Goal: Use online tool/utility: Utilize a website feature to perform a specific function

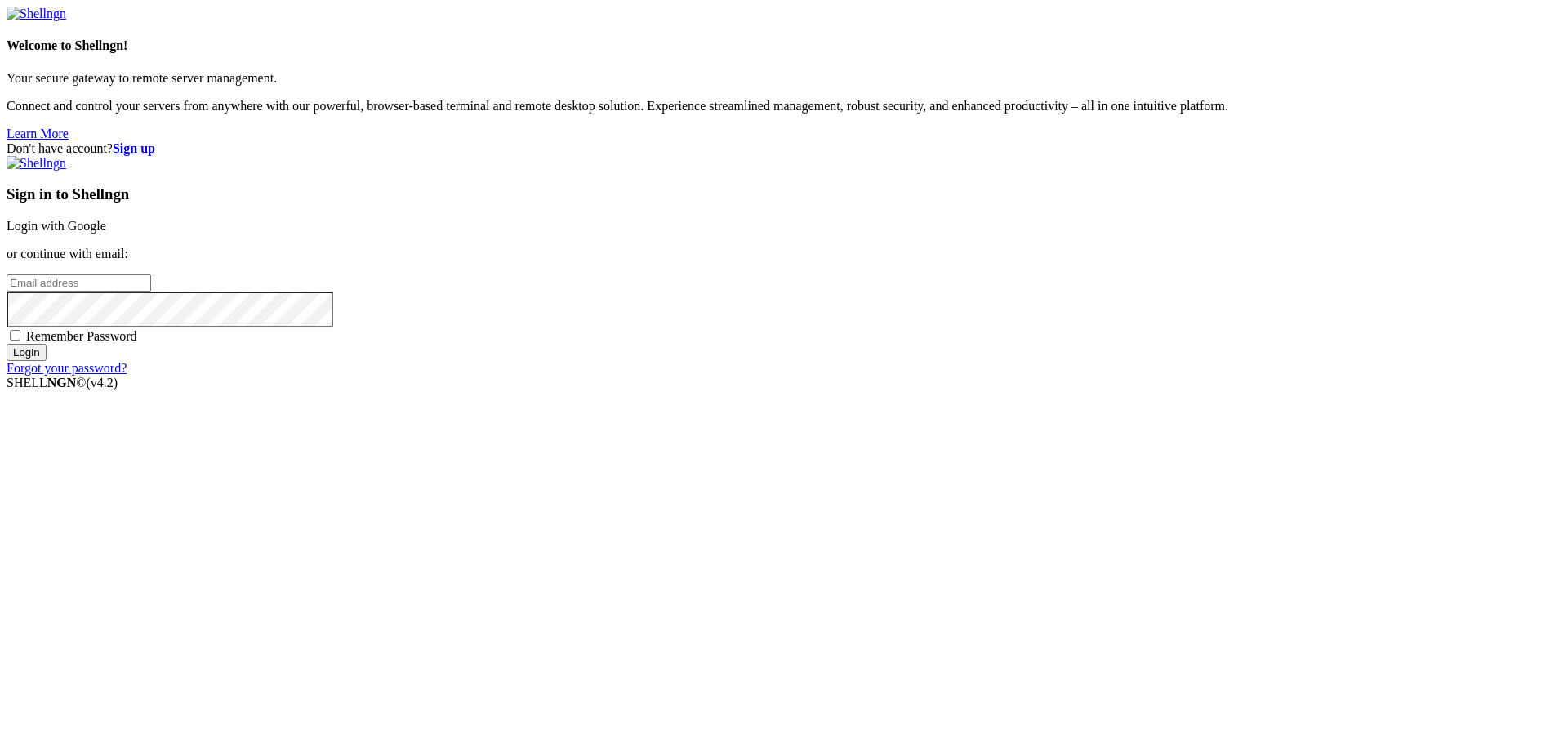
click at [151, 291] on input "email" at bounding box center [79, 283] width 144 height 17
click at [106, 232] on link "Login with Google" at bounding box center [56, 226] width 100 height 14
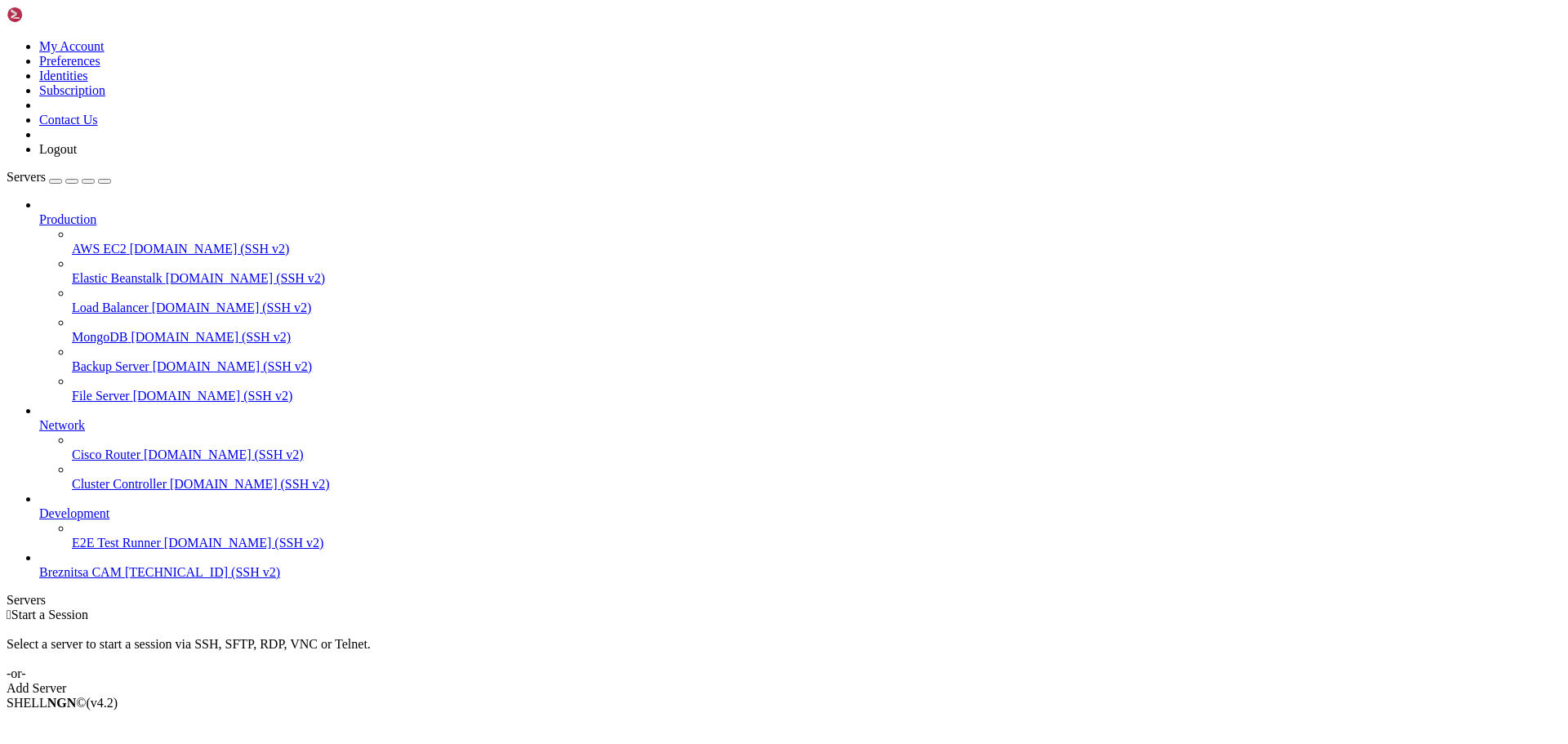
click at [108, 579] on span "Breznitsa CAM" at bounding box center [80, 572] width 83 height 14
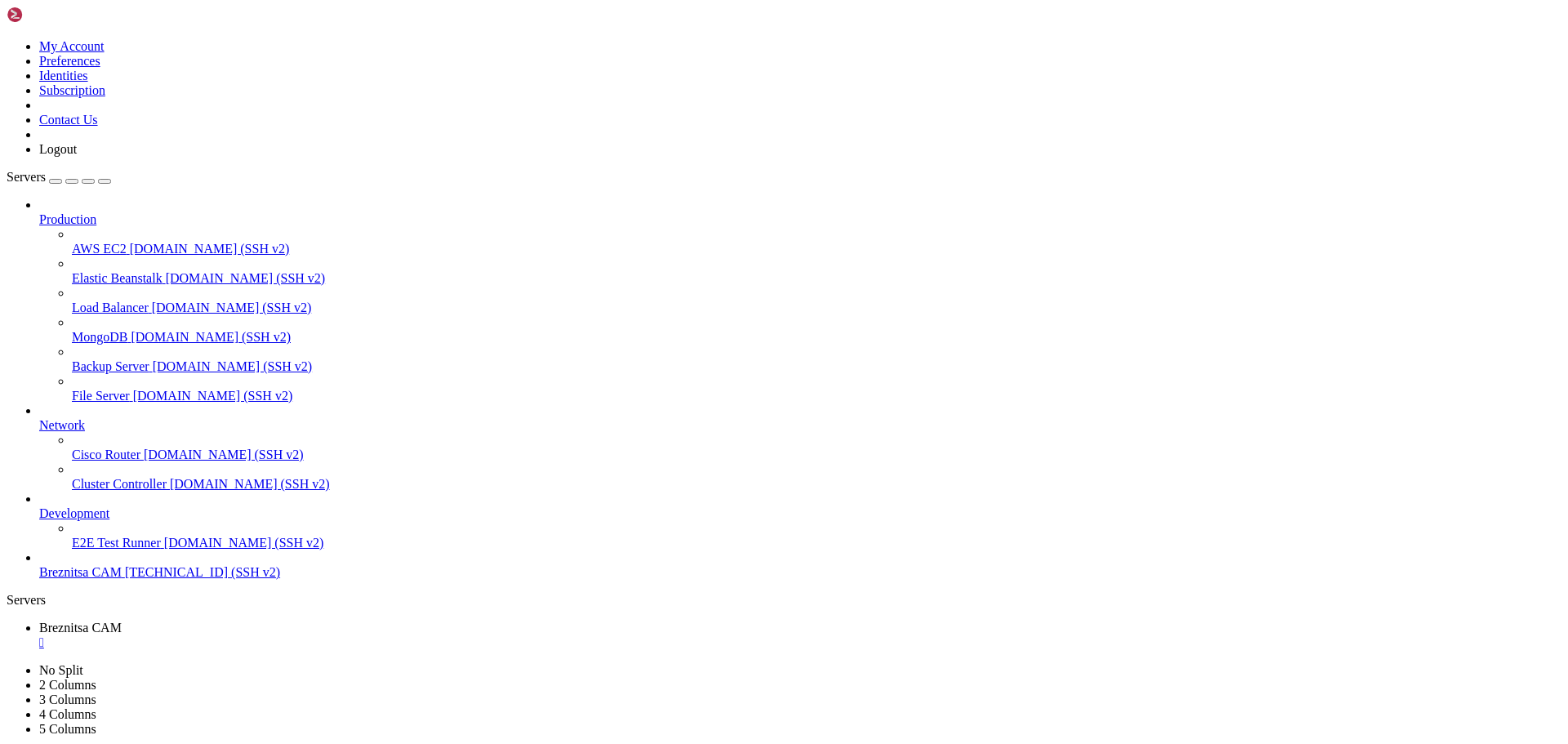
drag, startPoint x: 401, startPoint y: 1128, endPoint x: 352, endPoint y: 1159, distance: 58.0
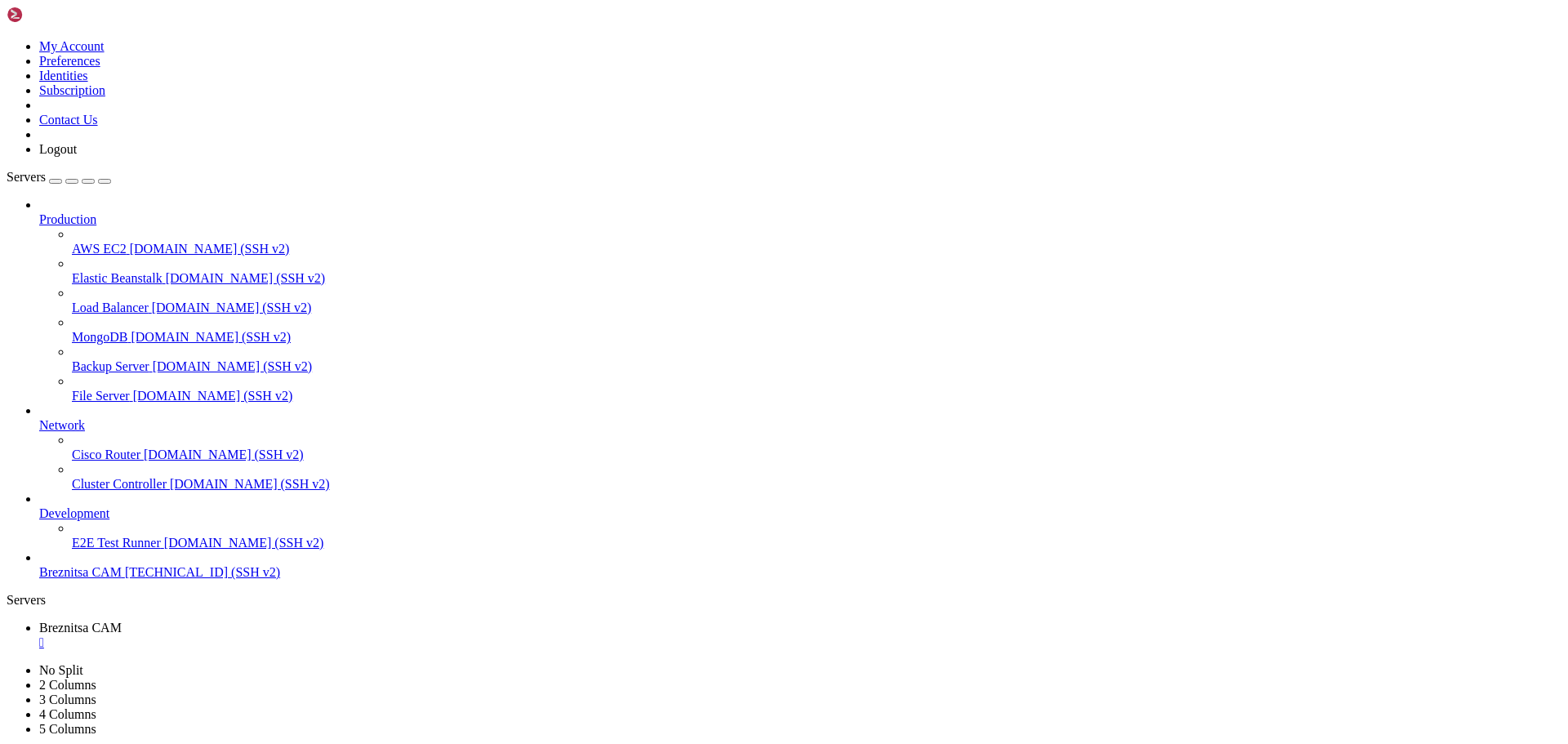
drag, startPoint x: 372, startPoint y: 1214, endPoint x: 21, endPoint y: 1200, distance: 351.3
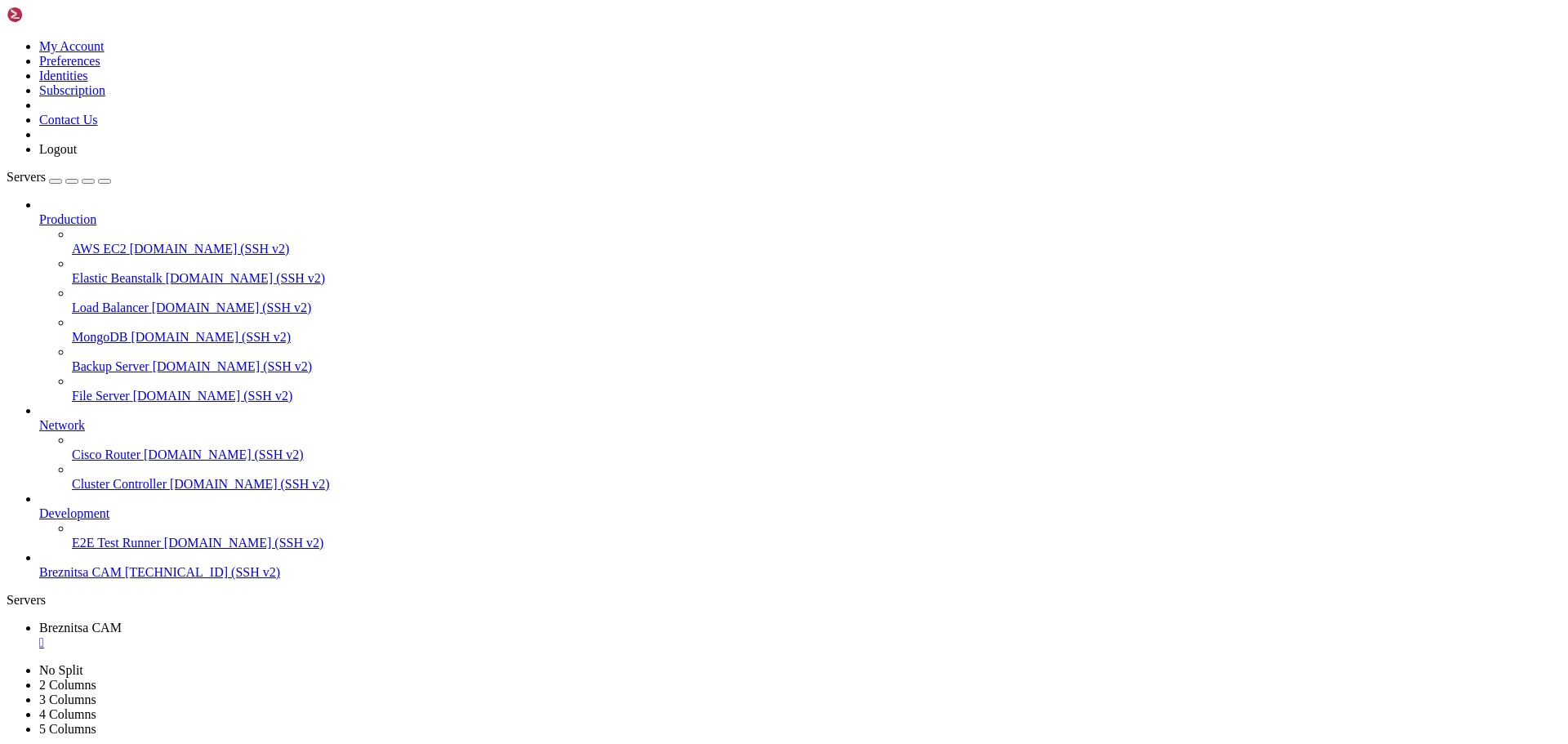
drag, startPoint x: 13, startPoint y: 1174, endPoint x: 636, endPoint y: 1205, distance: 623.8
drag, startPoint x: 569, startPoint y: 1204, endPoint x: 497, endPoint y: 1207, distance: 72.1
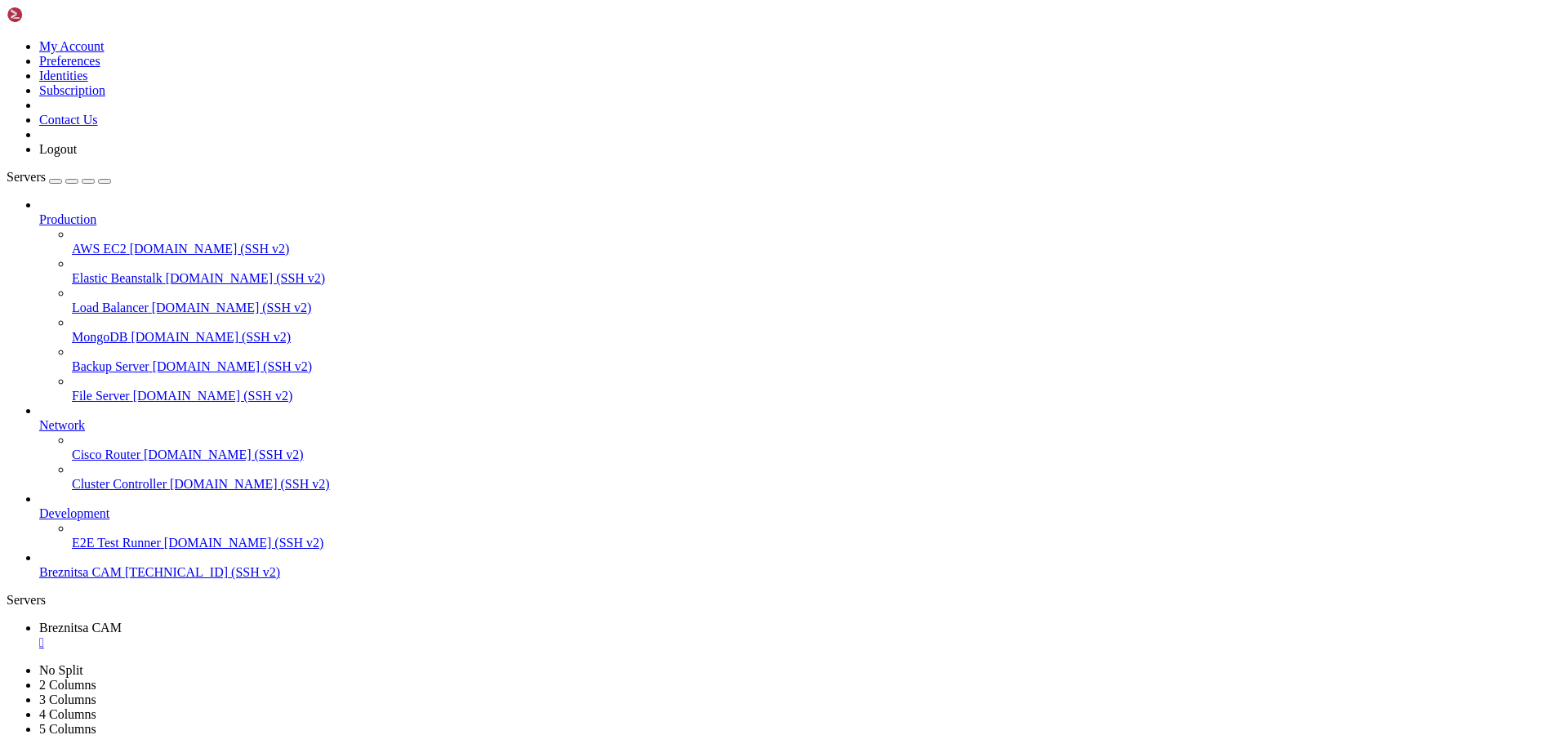
drag, startPoint x: 625, startPoint y: 1272, endPoint x: 14, endPoint y: 1246, distance: 611.6
copy div "debian@vps-debian-11-basic-c1-r1-d25-eu-sof-1 : ~ $ mysql -u tripeuser -p Enter…"
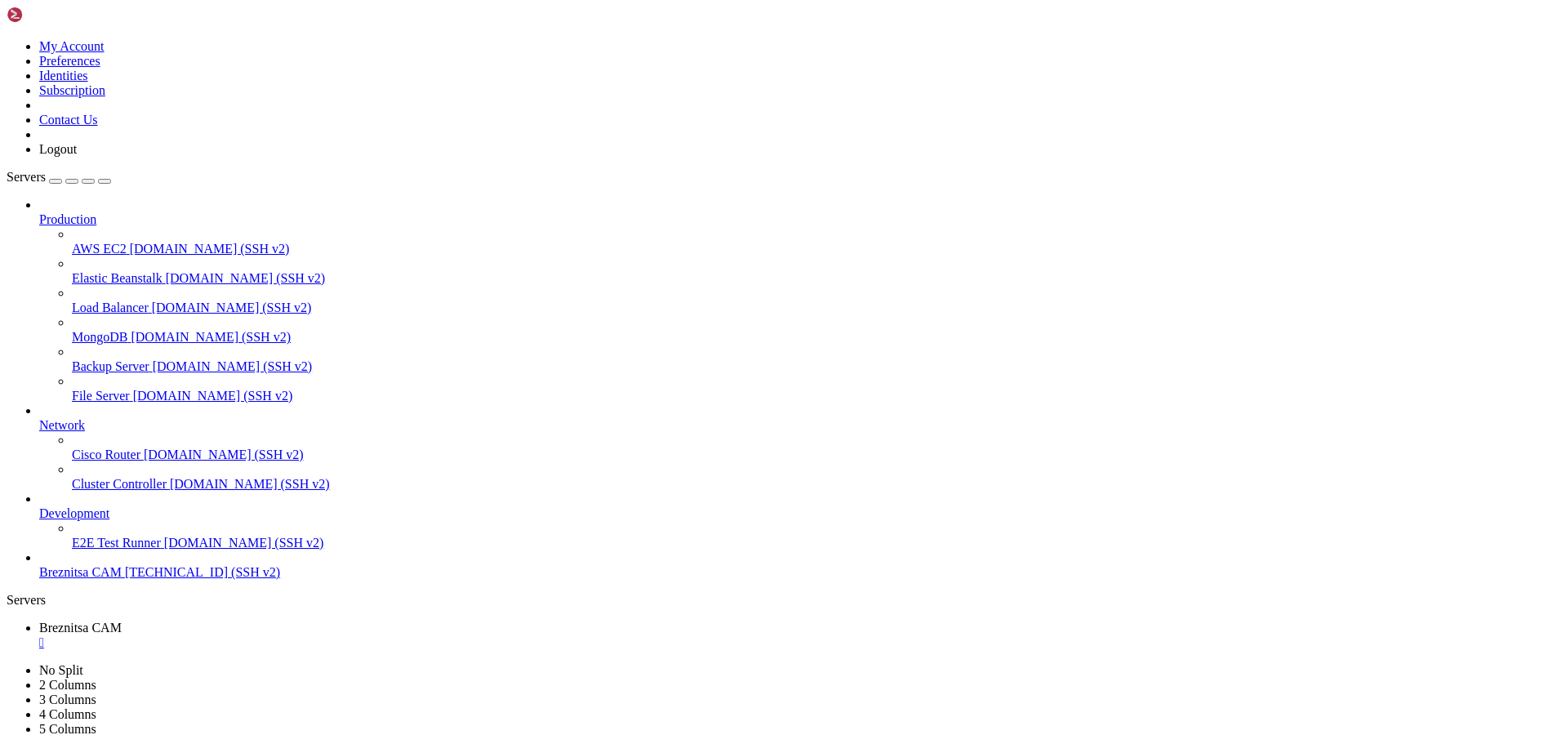
drag, startPoint x: 488, startPoint y: 1302, endPoint x: 665, endPoint y: 1432, distance: 219.6
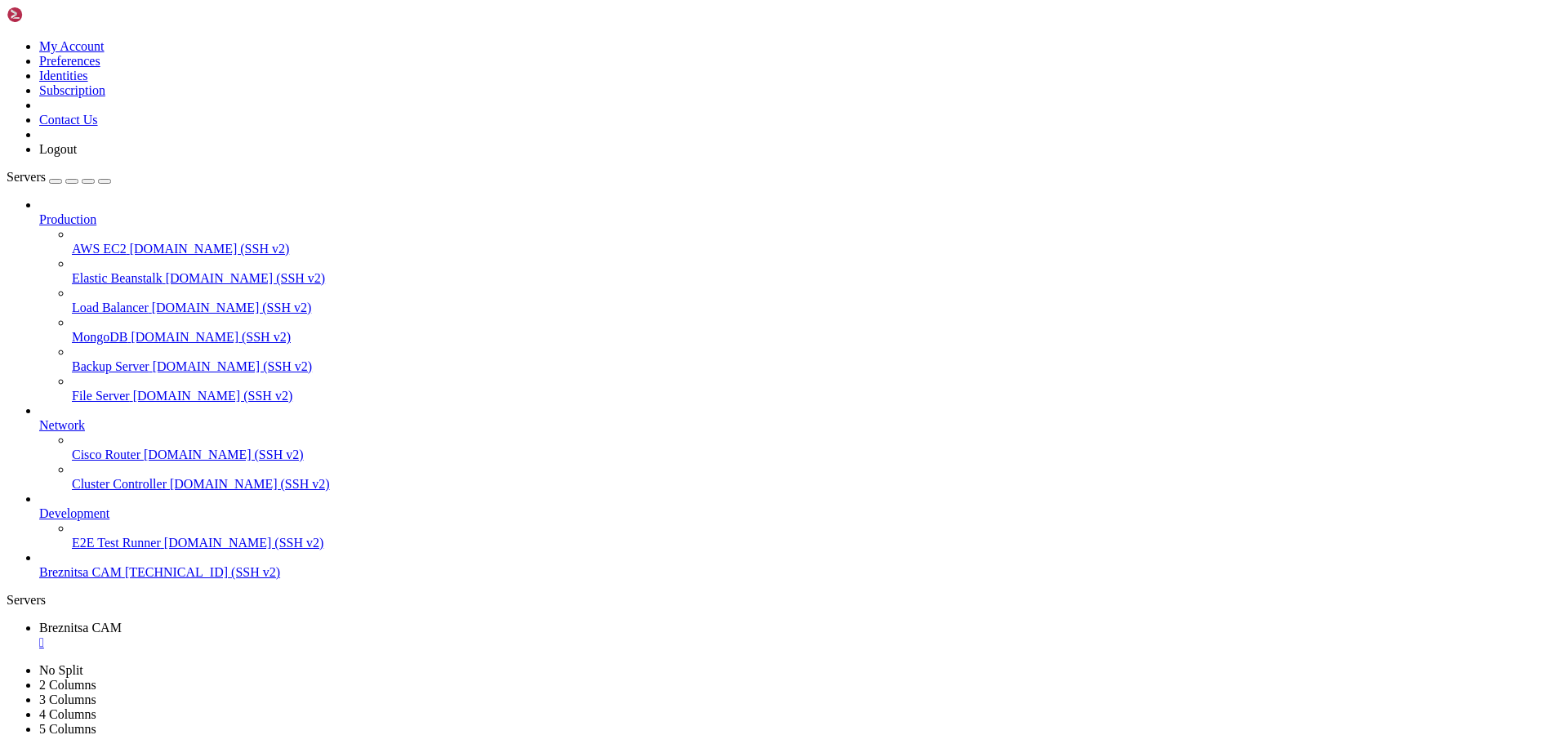
drag, startPoint x: 532, startPoint y: 1472, endPoint x: 454, endPoint y: 1467, distance: 78.2
drag, startPoint x: 208, startPoint y: 1472, endPoint x: 12, endPoint y: 1450, distance: 197.2
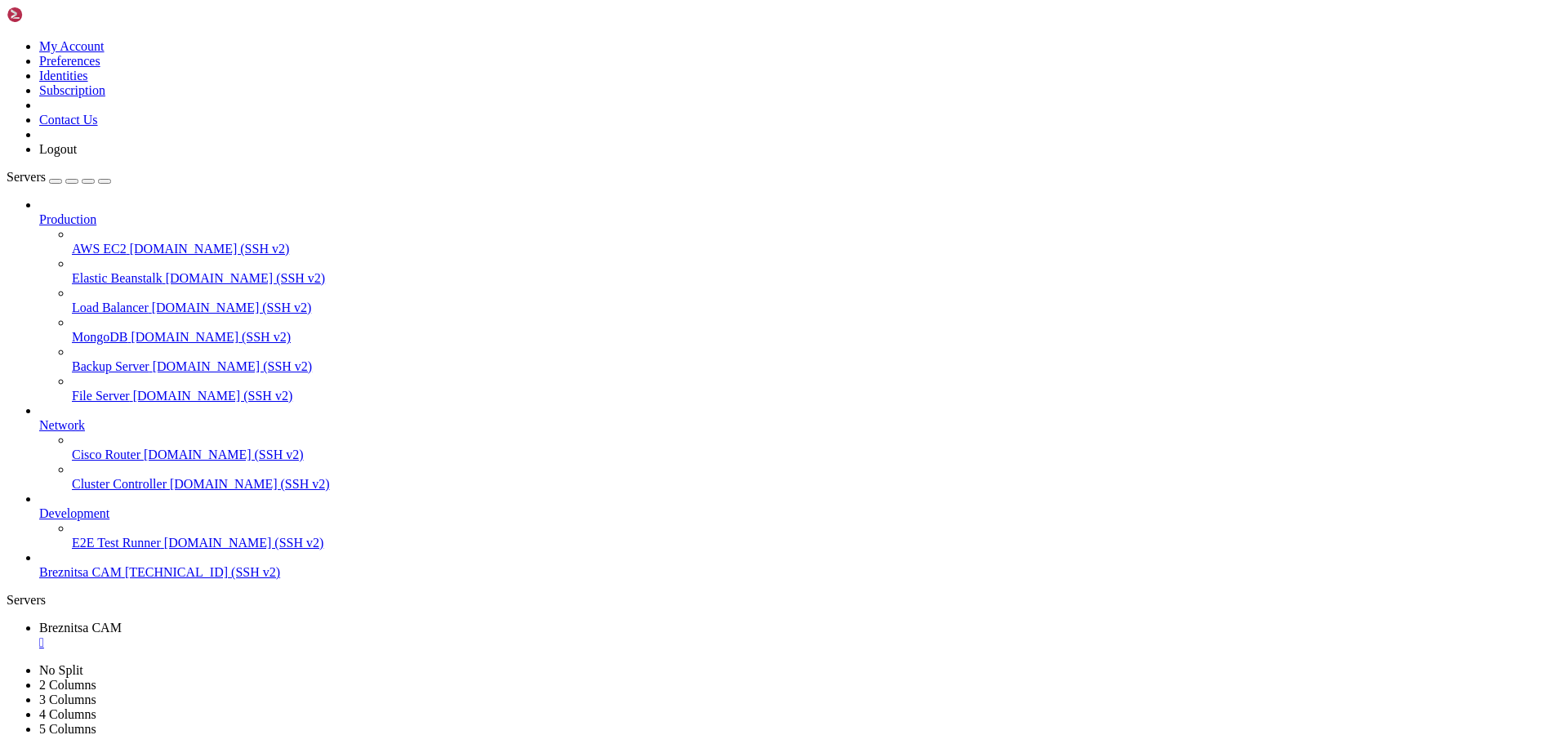
copy div "root@vps-debian-11-basic-c1-r1-d25-eu-sof-1:/home/debian# SELECT User, Host FRO…"
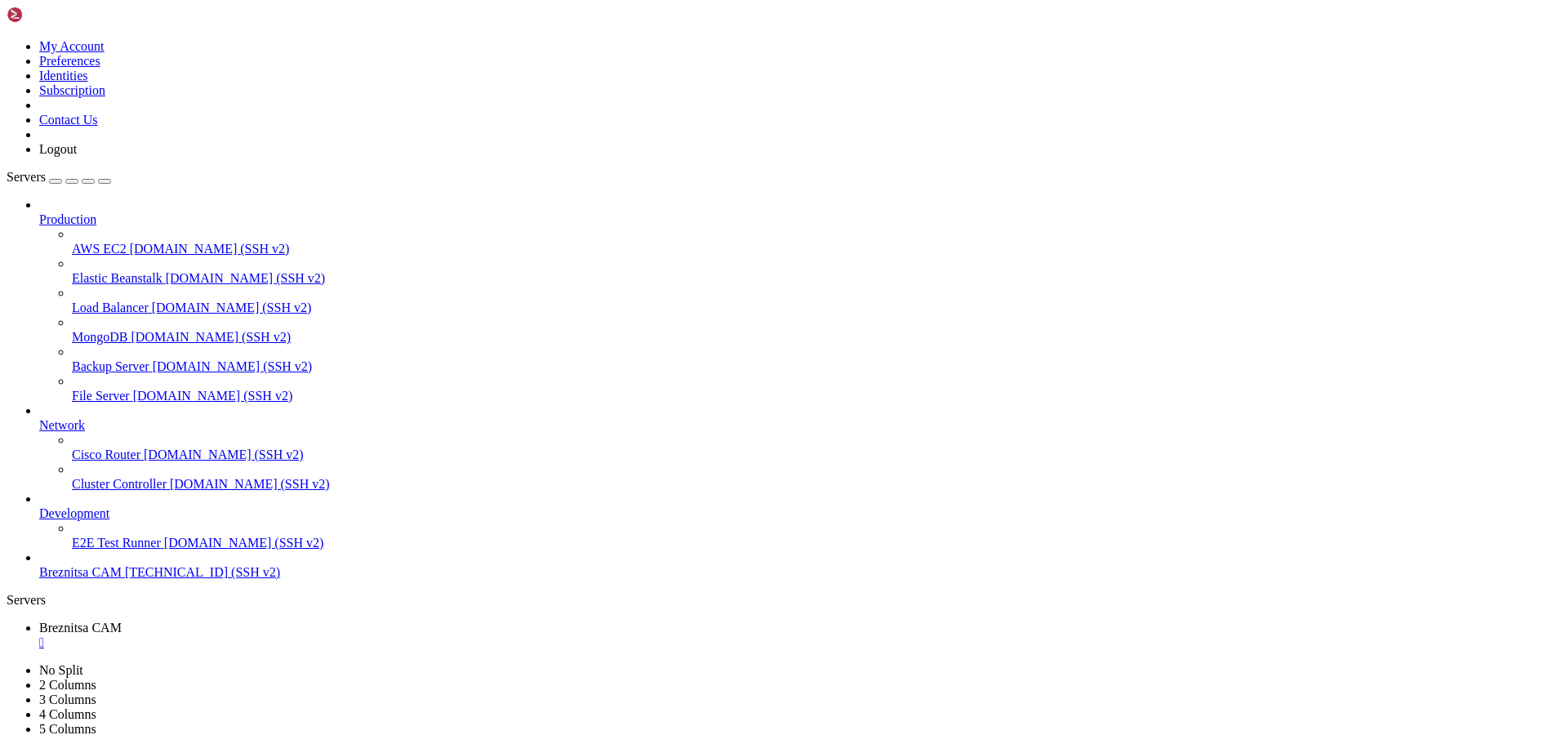
drag, startPoint x: 401, startPoint y: 1530, endPoint x: 358, endPoint y: 1520, distance: 44.1
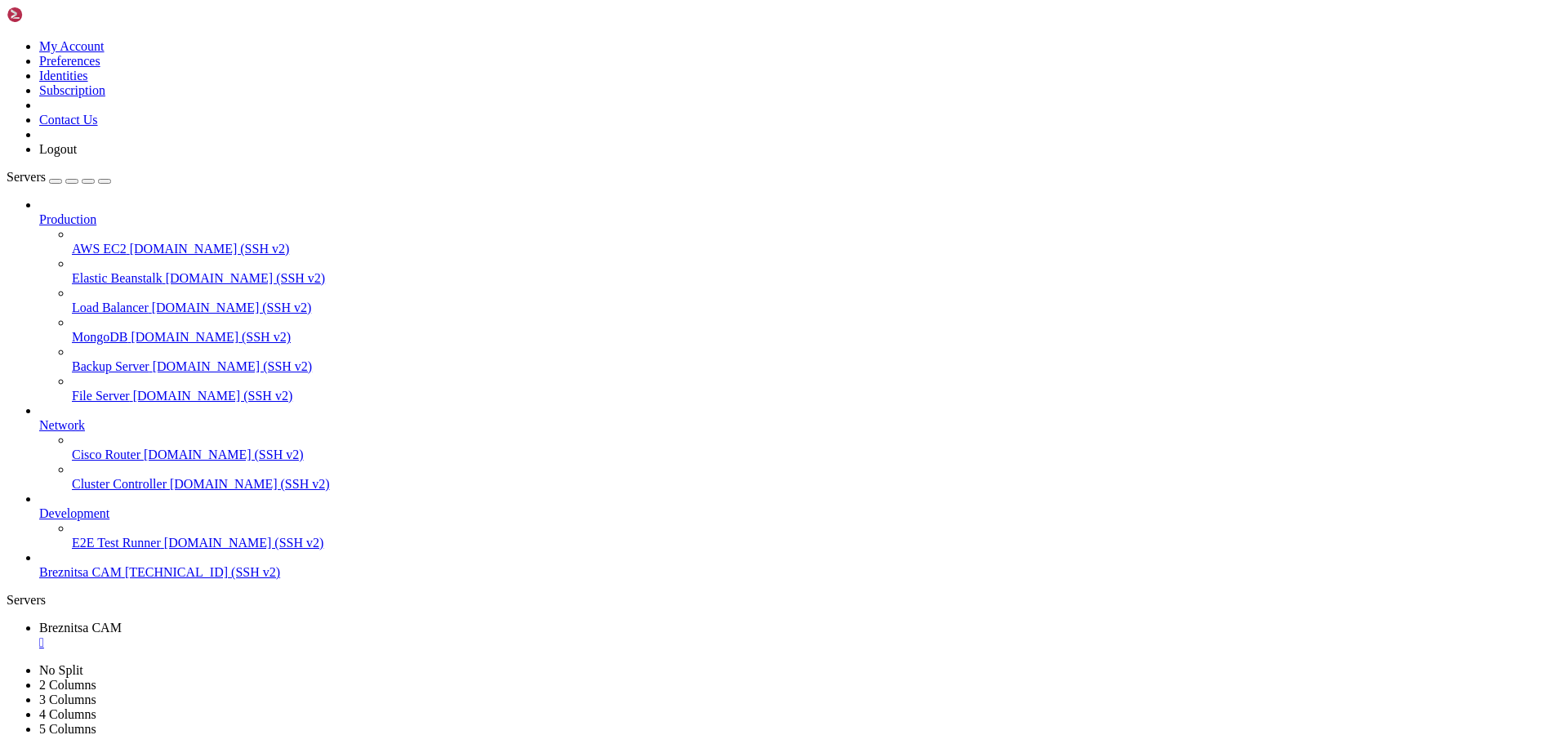
drag, startPoint x: 457, startPoint y: 1537, endPoint x: 401, endPoint y: 1533, distance: 56.1
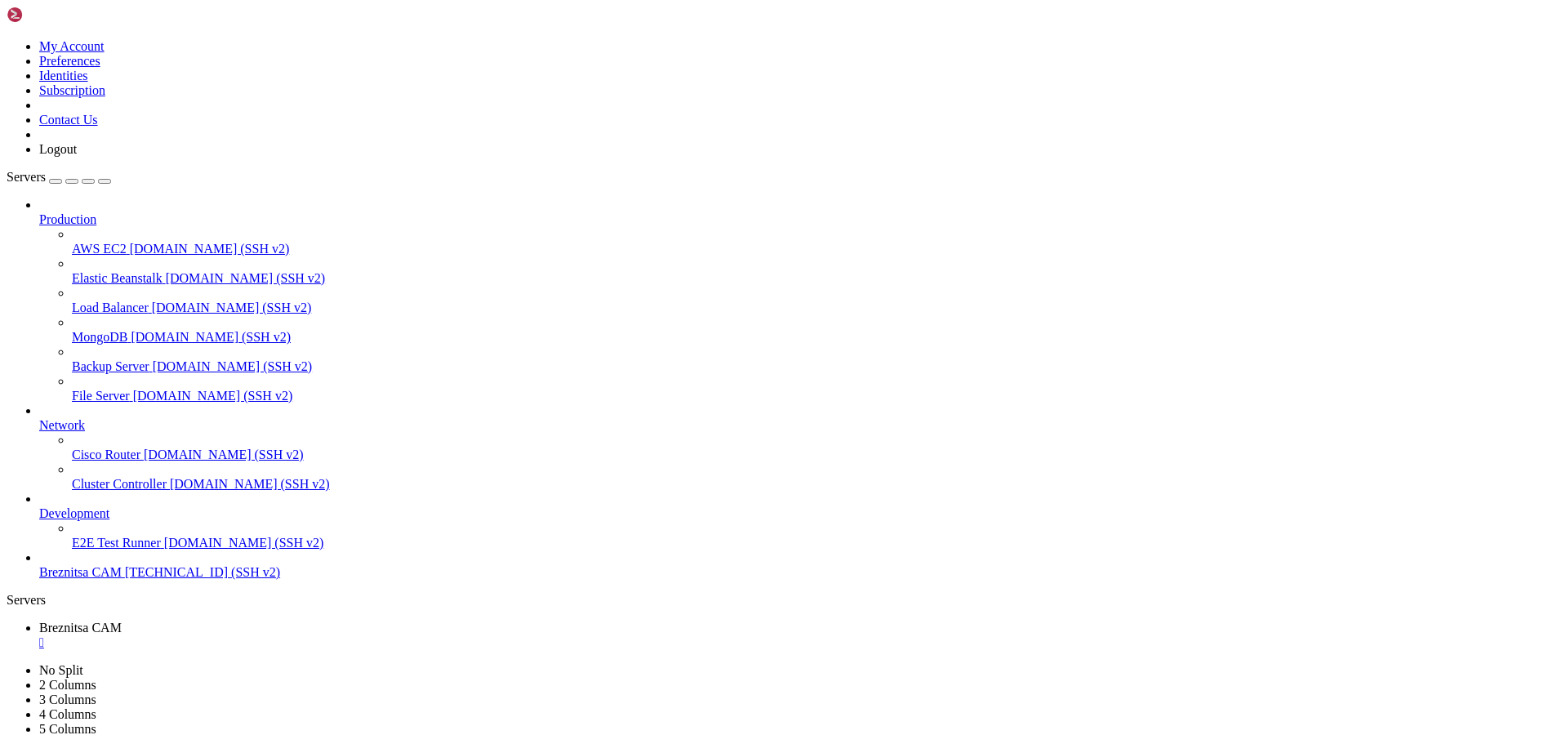
scroll to position [125, 0]
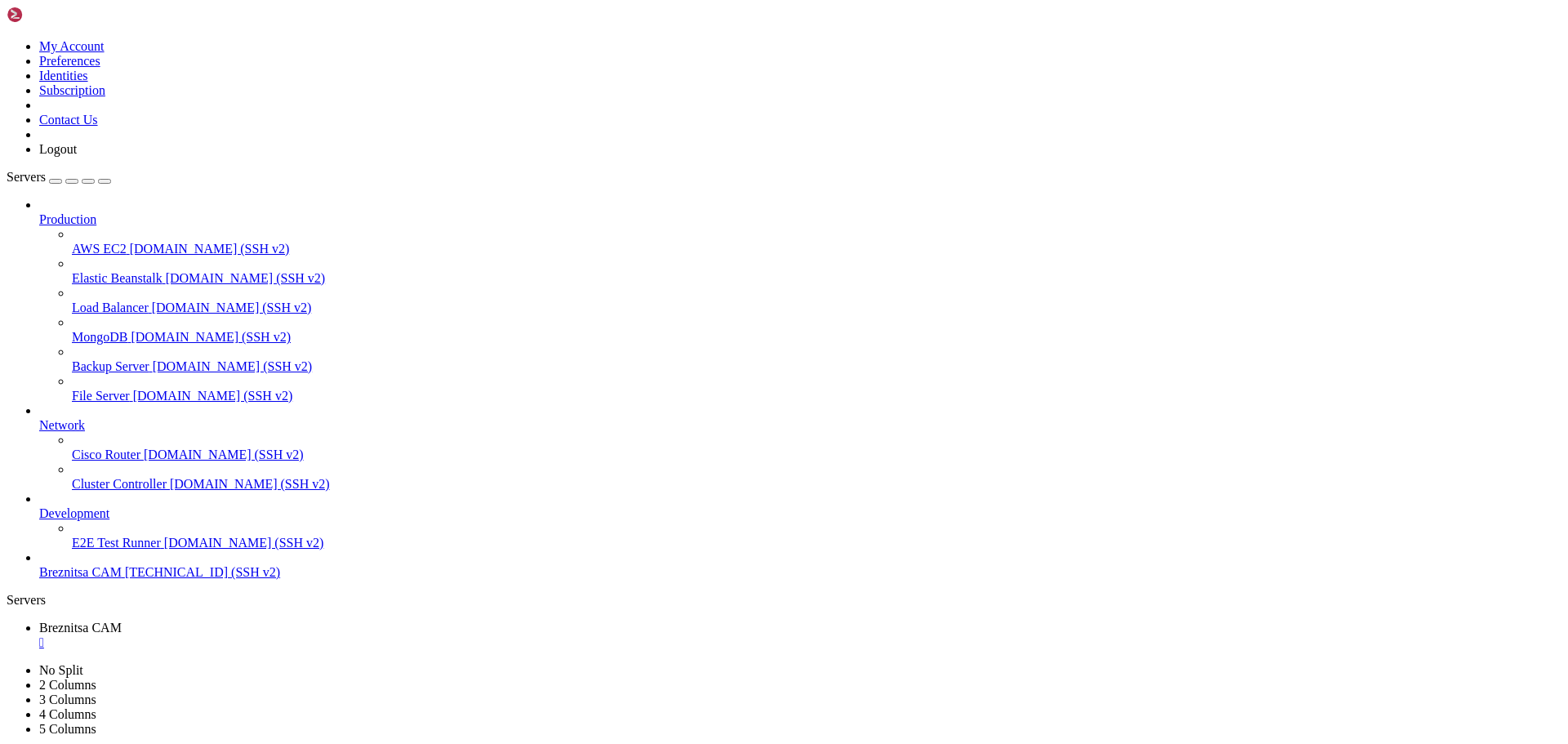
drag, startPoint x: 166, startPoint y: 1533, endPoint x: 596, endPoint y: 1515, distance: 430.4
drag, startPoint x: 12, startPoint y: 1349, endPoint x: 284, endPoint y: 1538, distance: 331.2
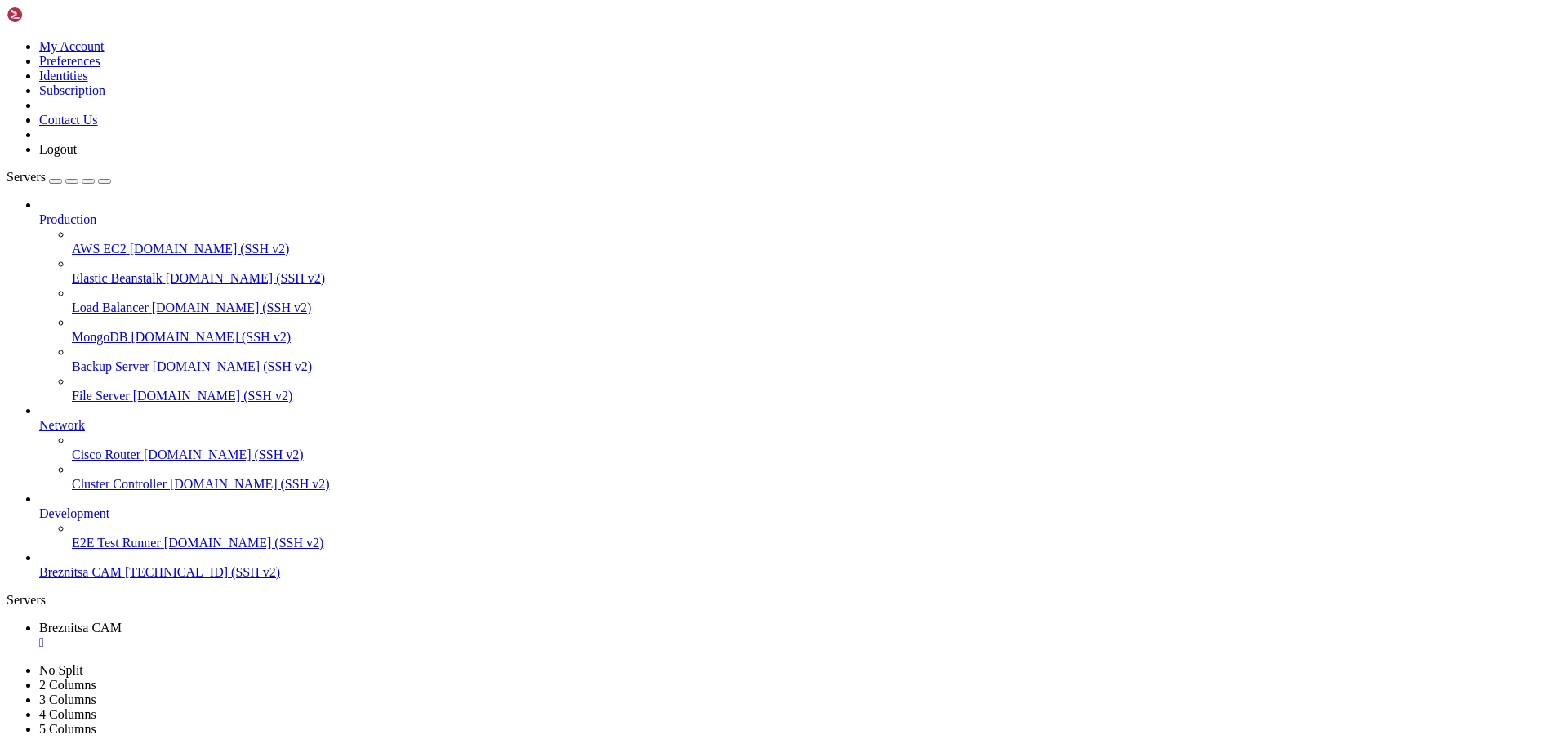
copy div "MariaDB [(none)]> SELECT User, Host FROM mysql.user; +-------------+-----------…"
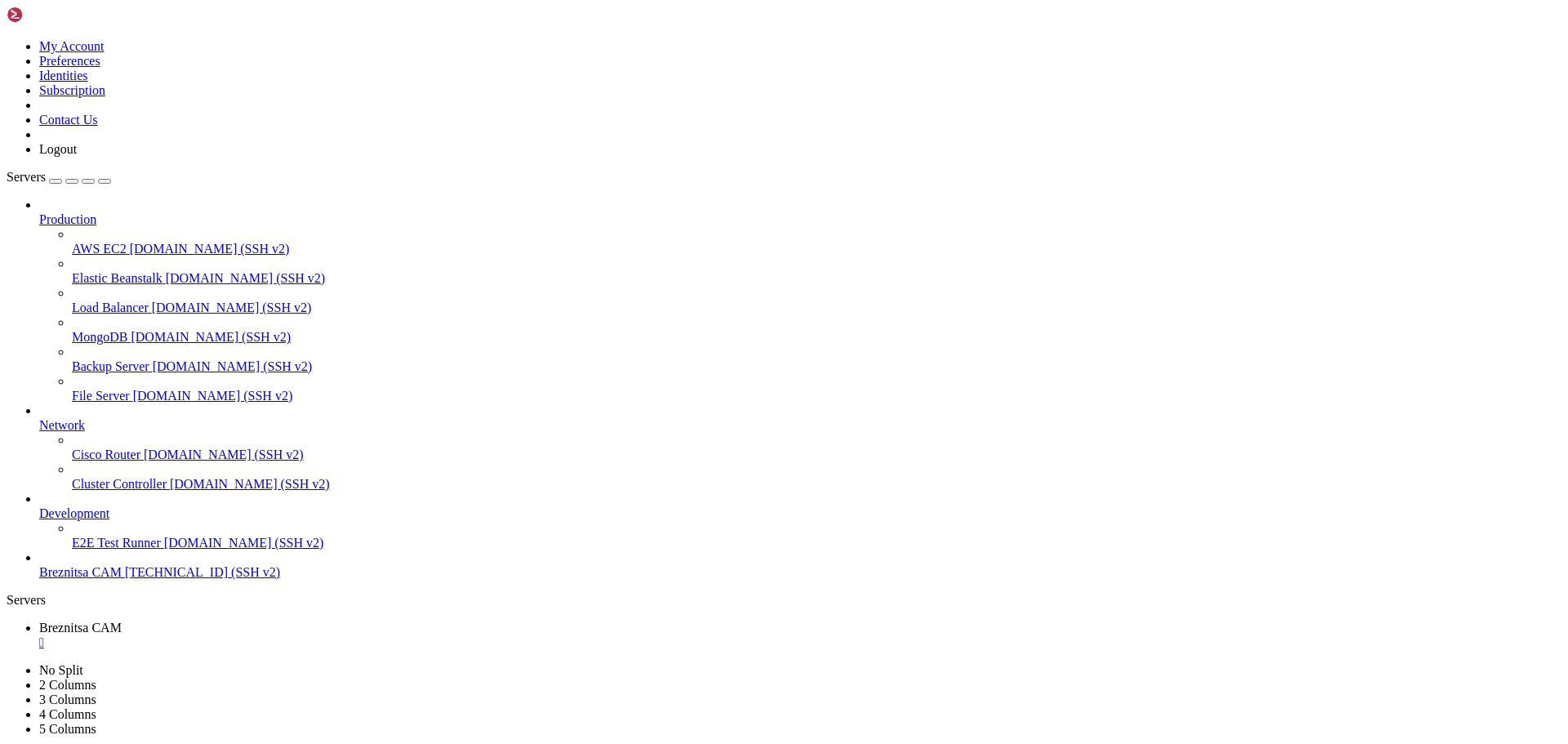
drag, startPoint x: 13, startPoint y: 1397, endPoint x: 244, endPoint y: 1534, distance: 268.6
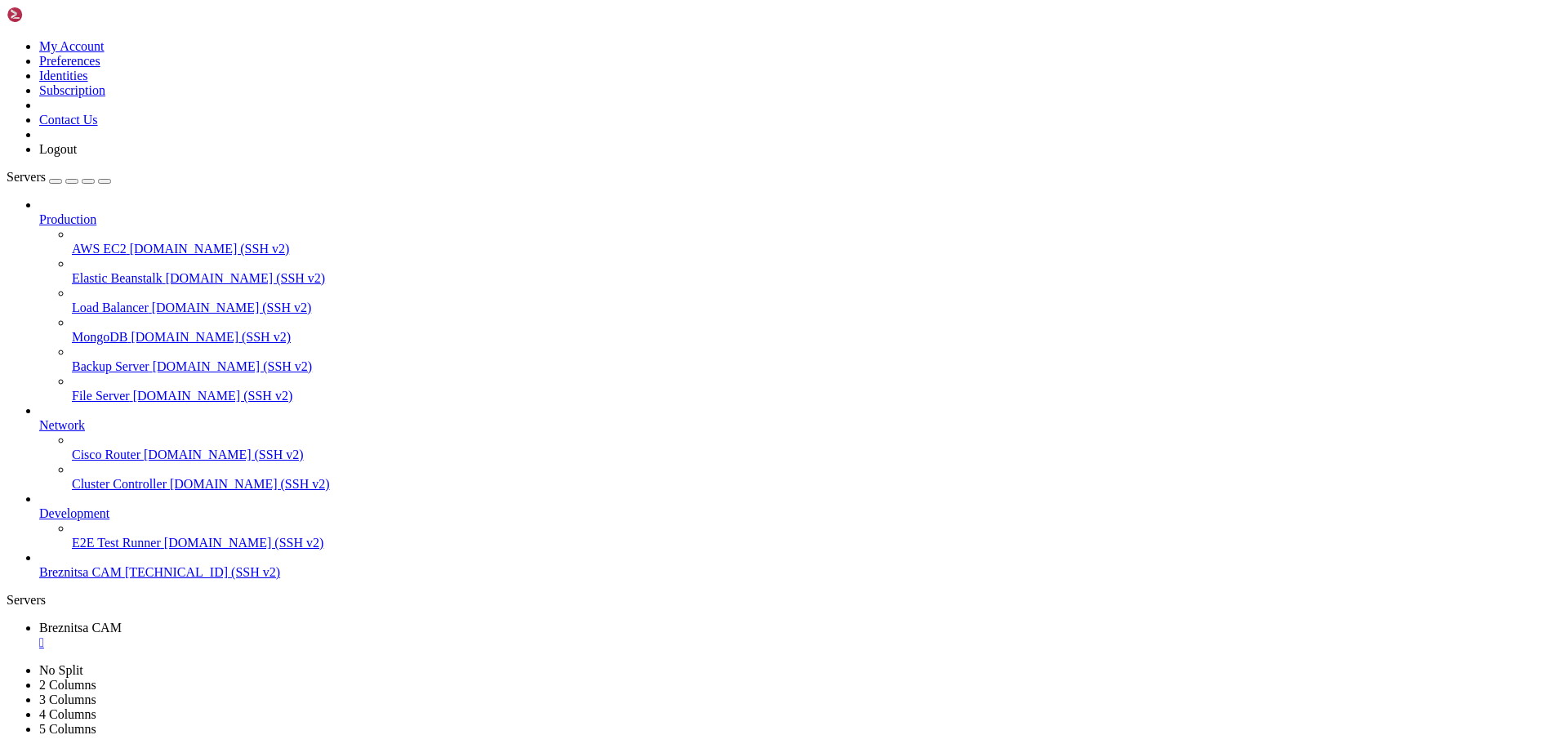
drag, startPoint x: 243, startPoint y: 1533, endPoint x: 224, endPoint y: 1540, distance: 20.2
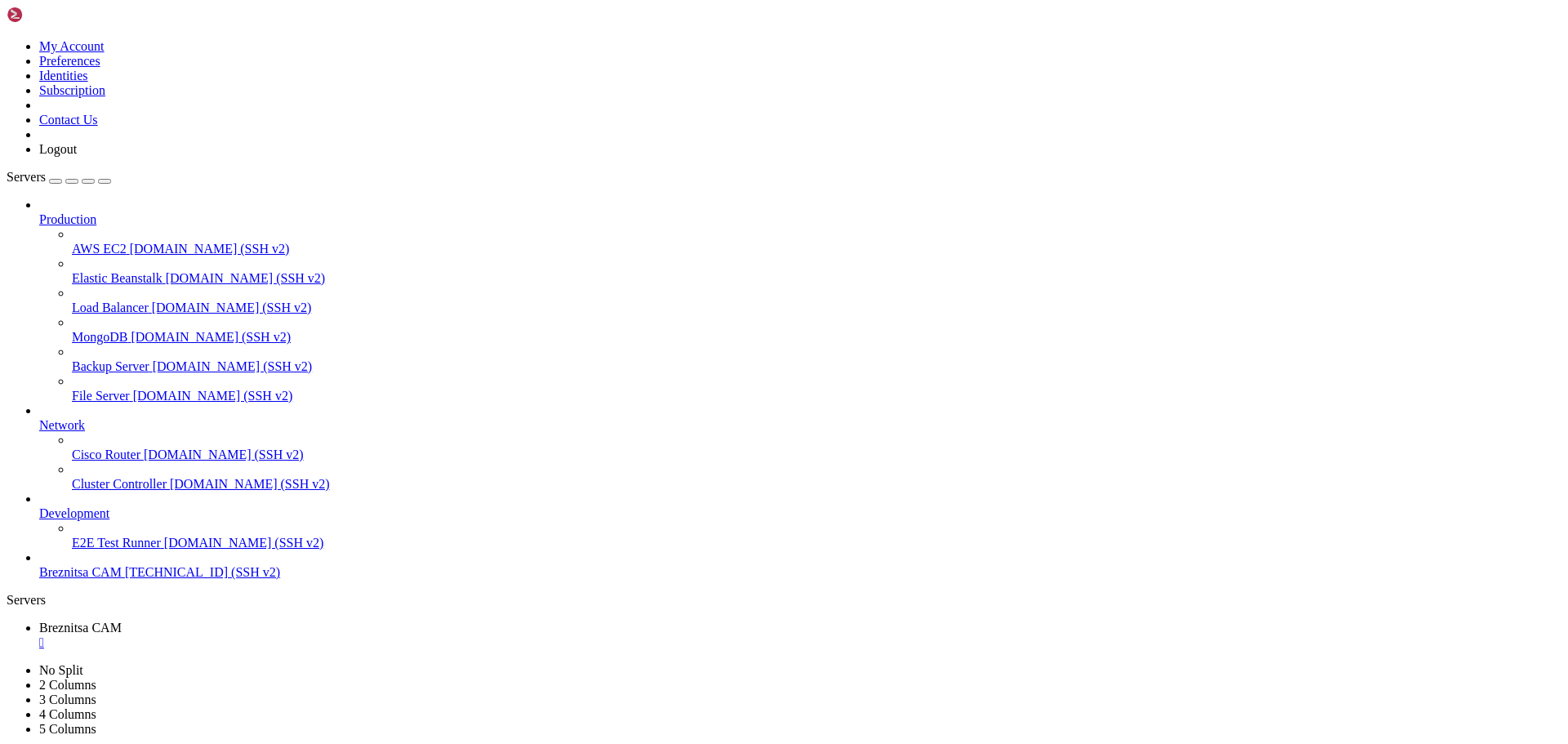
drag, startPoint x: 14, startPoint y: 1314, endPoint x: 341, endPoint y: 1497, distance: 374.7
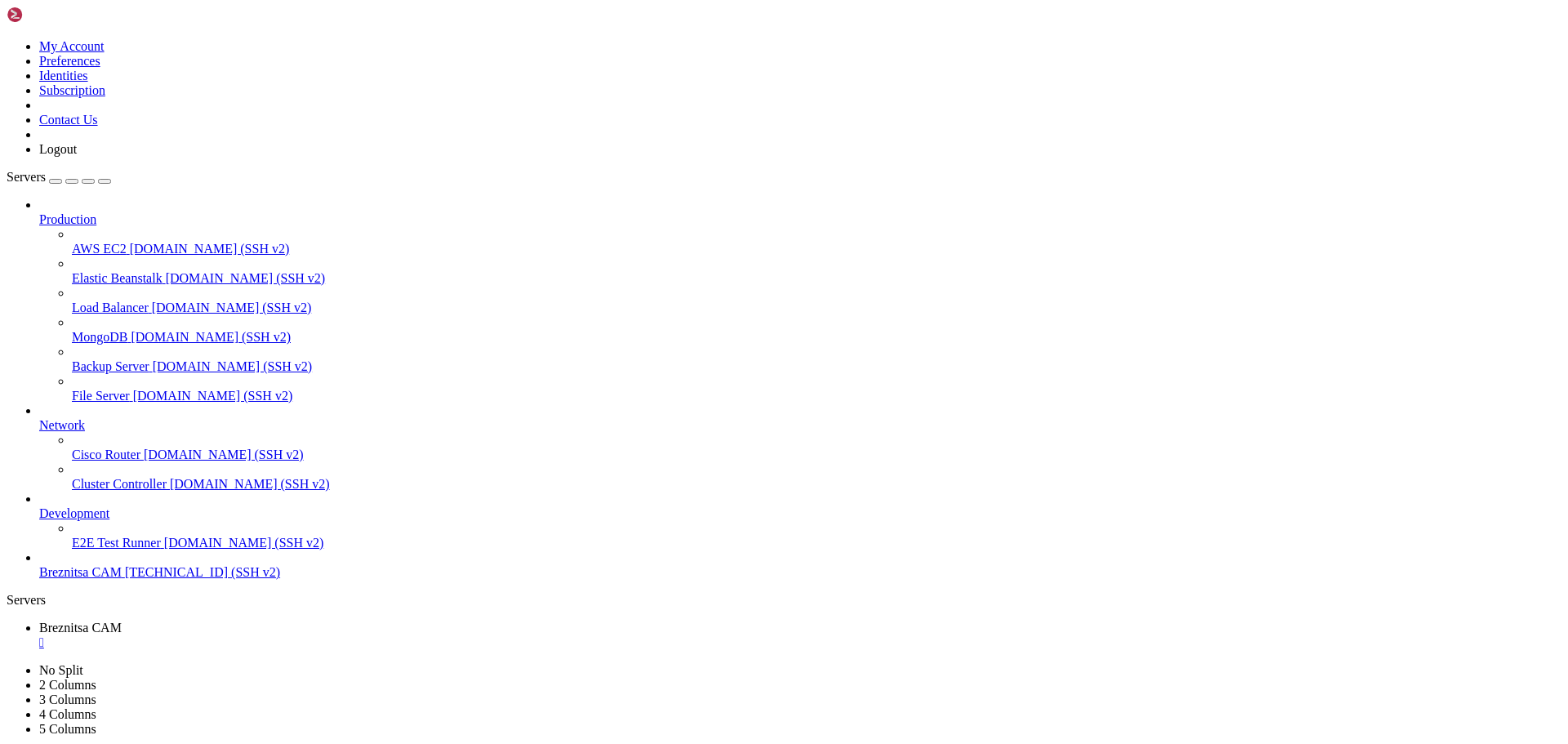
drag, startPoint x: 355, startPoint y: 1524, endPoint x: 267, endPoint y: 1516, distance: 88.4
drag, startPoint x: 9, startPoint y: 1301, endPoint x: 657, endPoint y: 1448, distance: 664.5
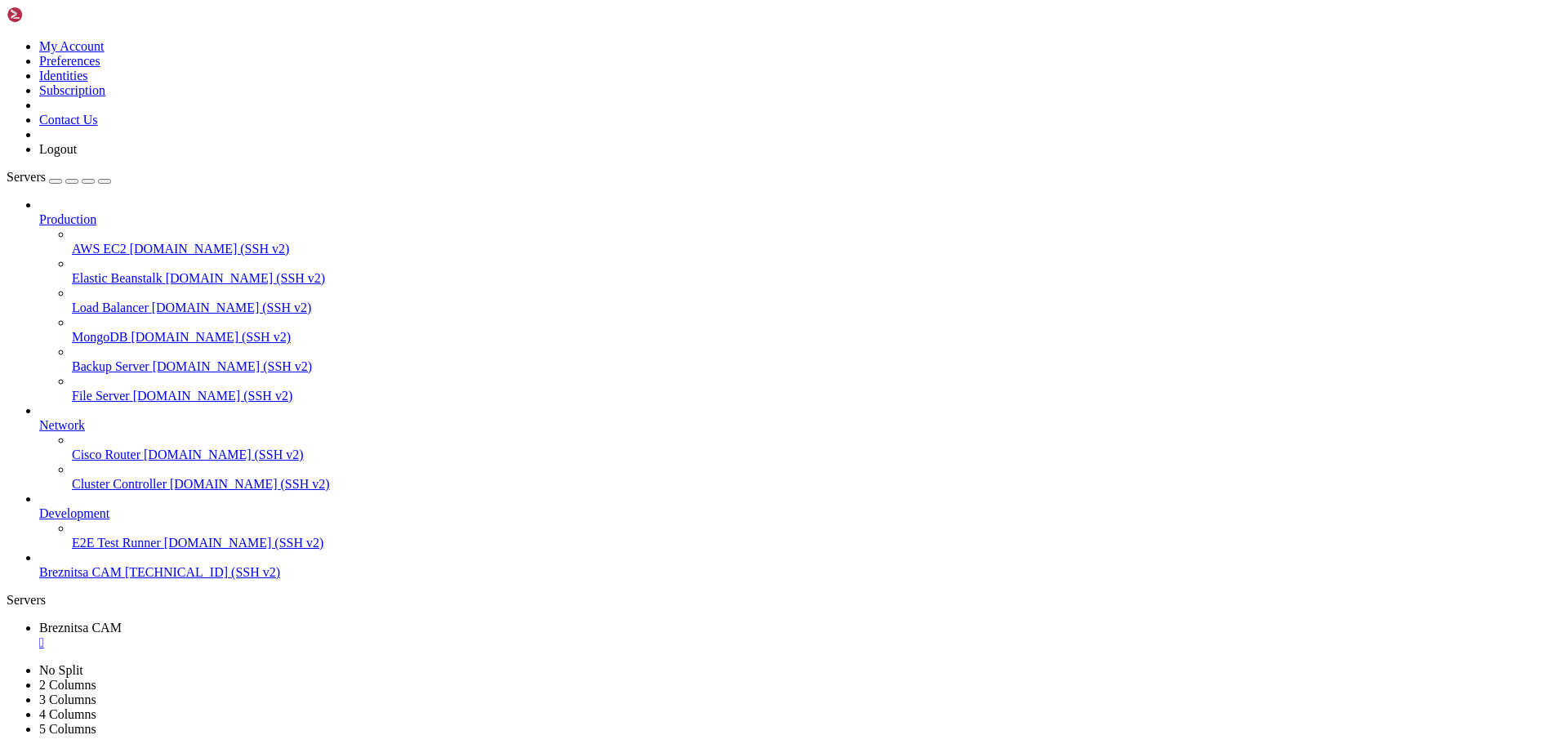
drag, startPoint x: 659, startPoint y: 1476, endPoint x: 13, endPoint y: 1323, distance: 663.9
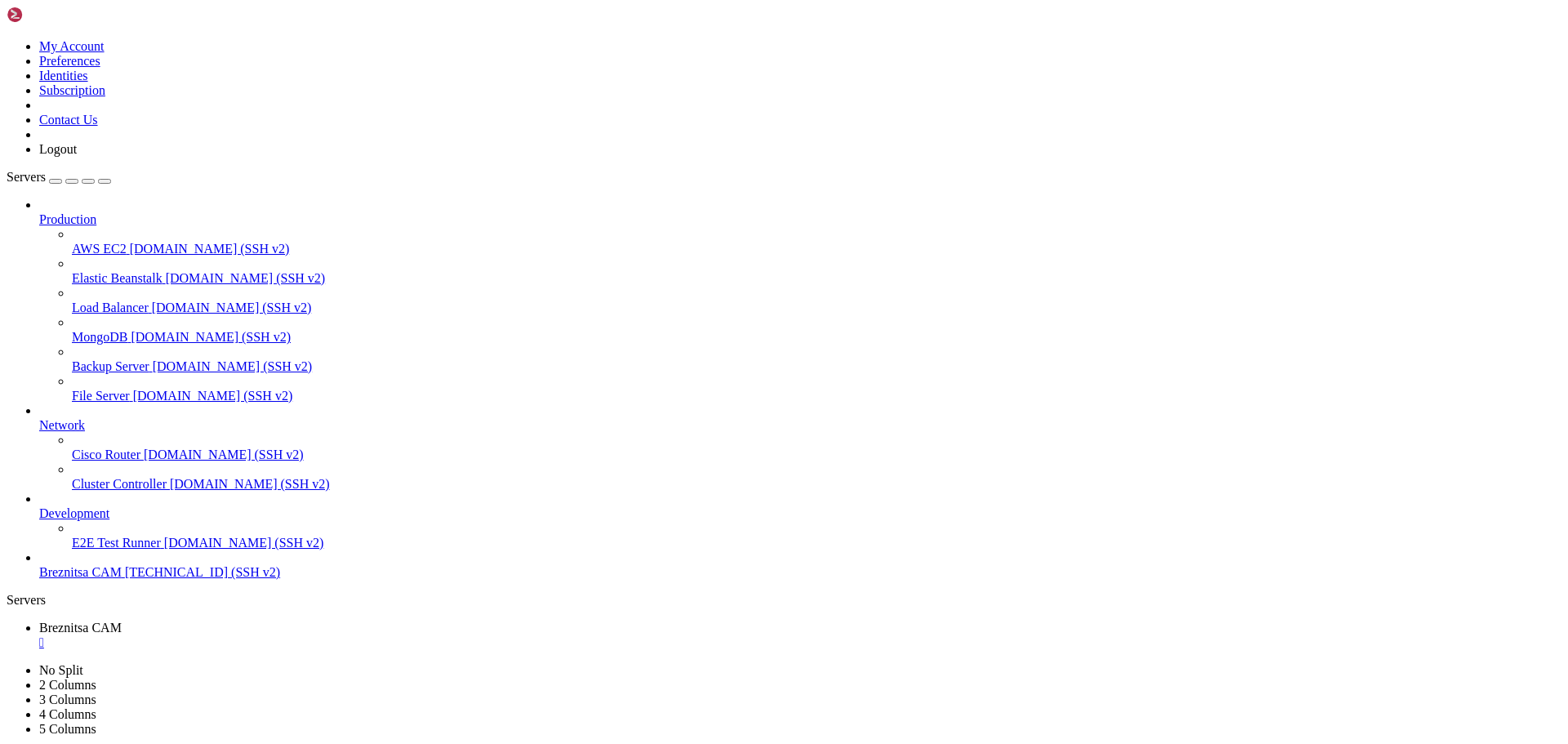
drag, startPoint x: 1035, startPoint y: 1391, endPoint x: 1025, endPoint y: 1392, distance: 10.0
drag, startPoint x: 356, startPoint y: 1519, endPoint x: 272, endPoint y: 1519, distance: 84.0
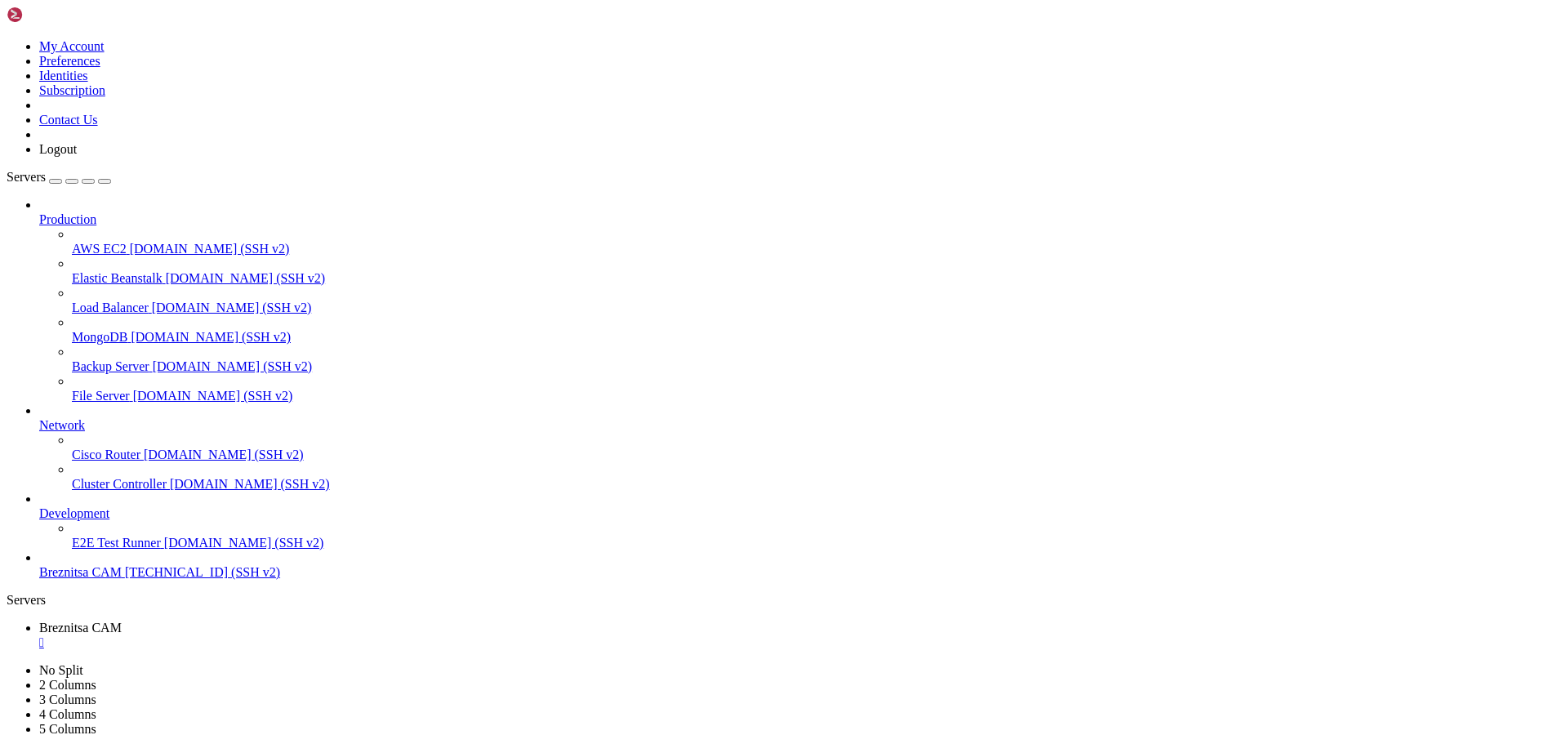
drag, startPoint x: 248, startPoint y: 1539, endPoint x: 633, endPoint y: 1478, distance: 389.8
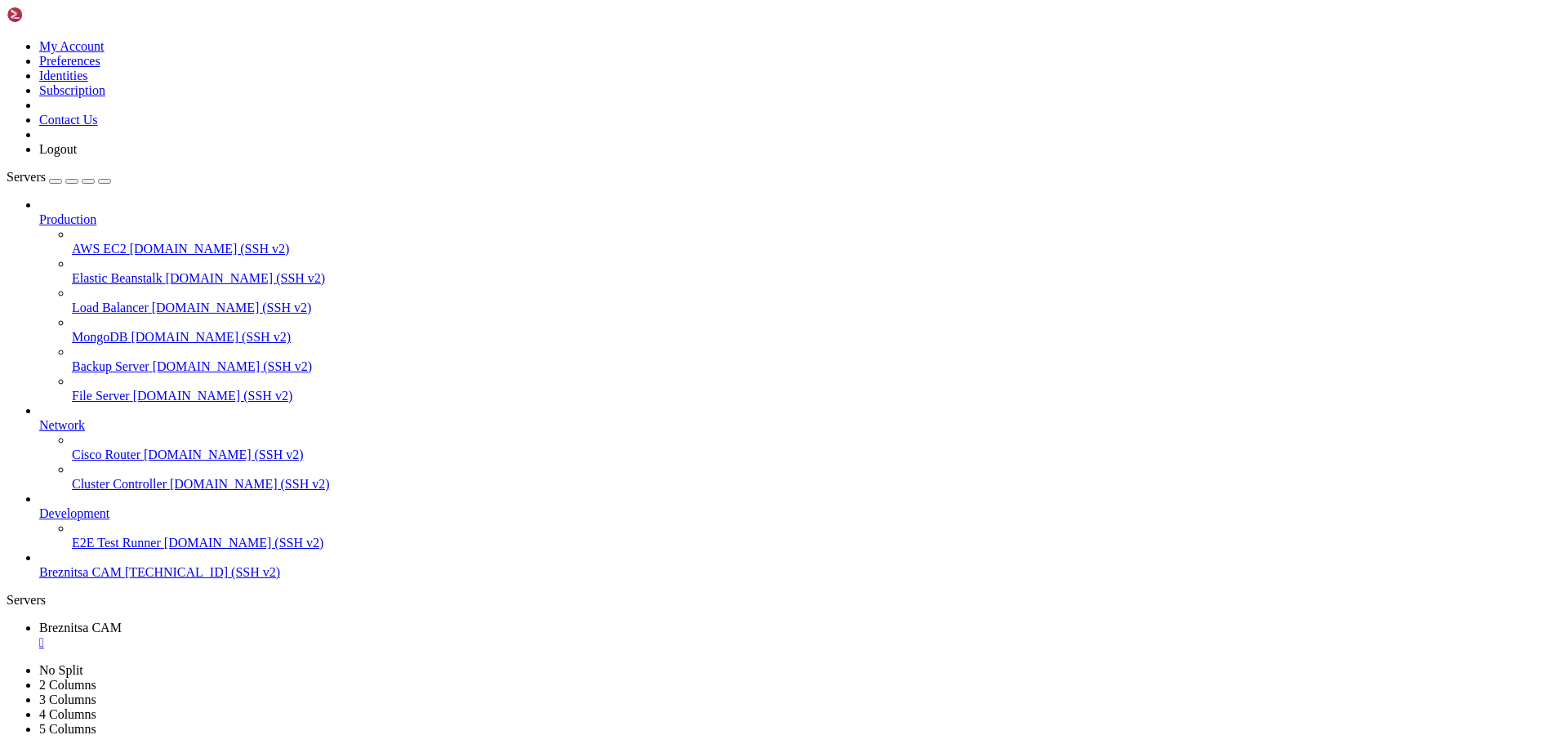
drag, startPoint x: 254, startPoint y: 1530, endPoint x: 209, endPoint y: 1516, distance: 47.1
drag, startPoint x: 9, startPoint y: 1509, endPoint x: 421, endPoint y: 1513, distance: 412.0
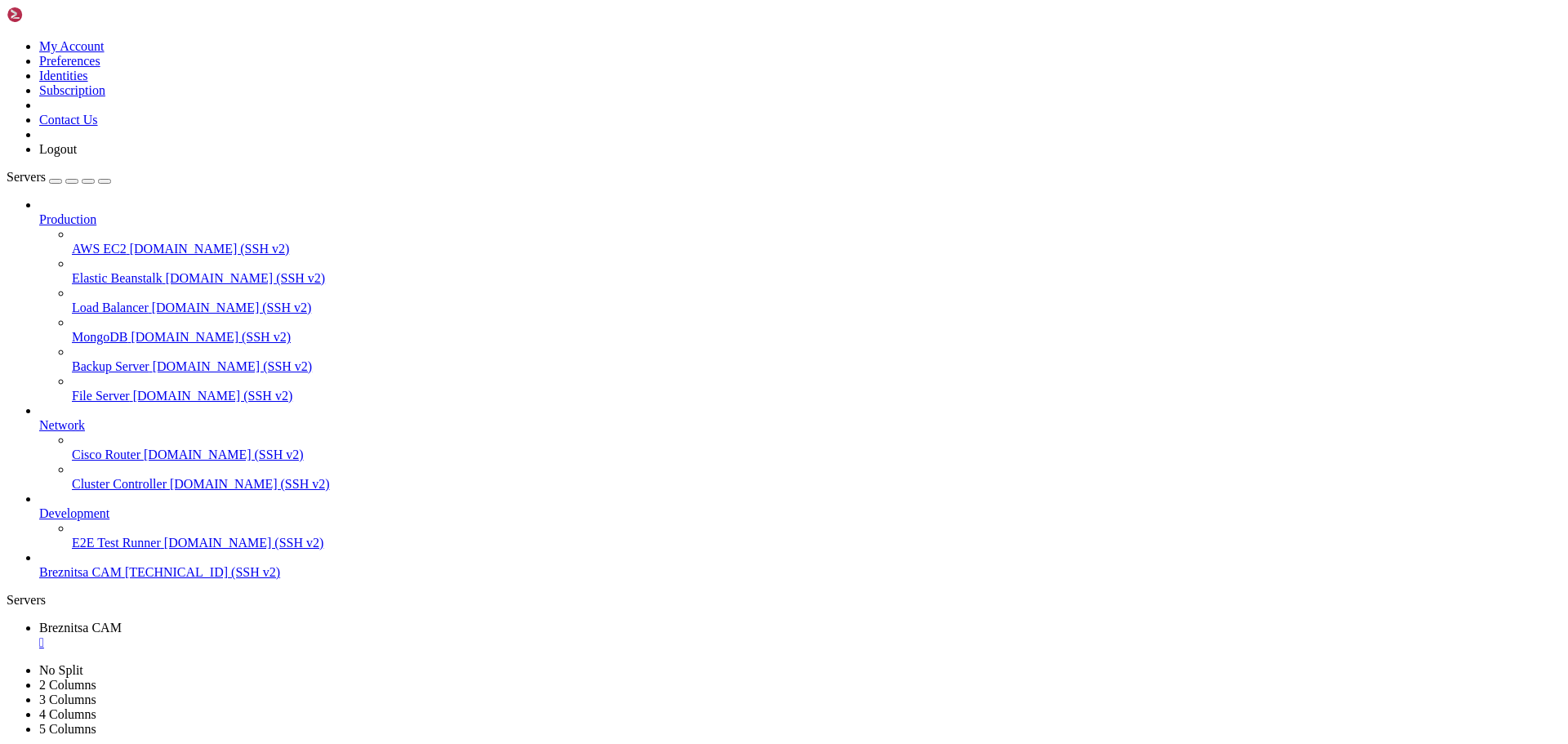
drag, startPoint x: 120, startPoint y: 1528, endPoint x: 225, endPoint y: 1532, distance: 105.1
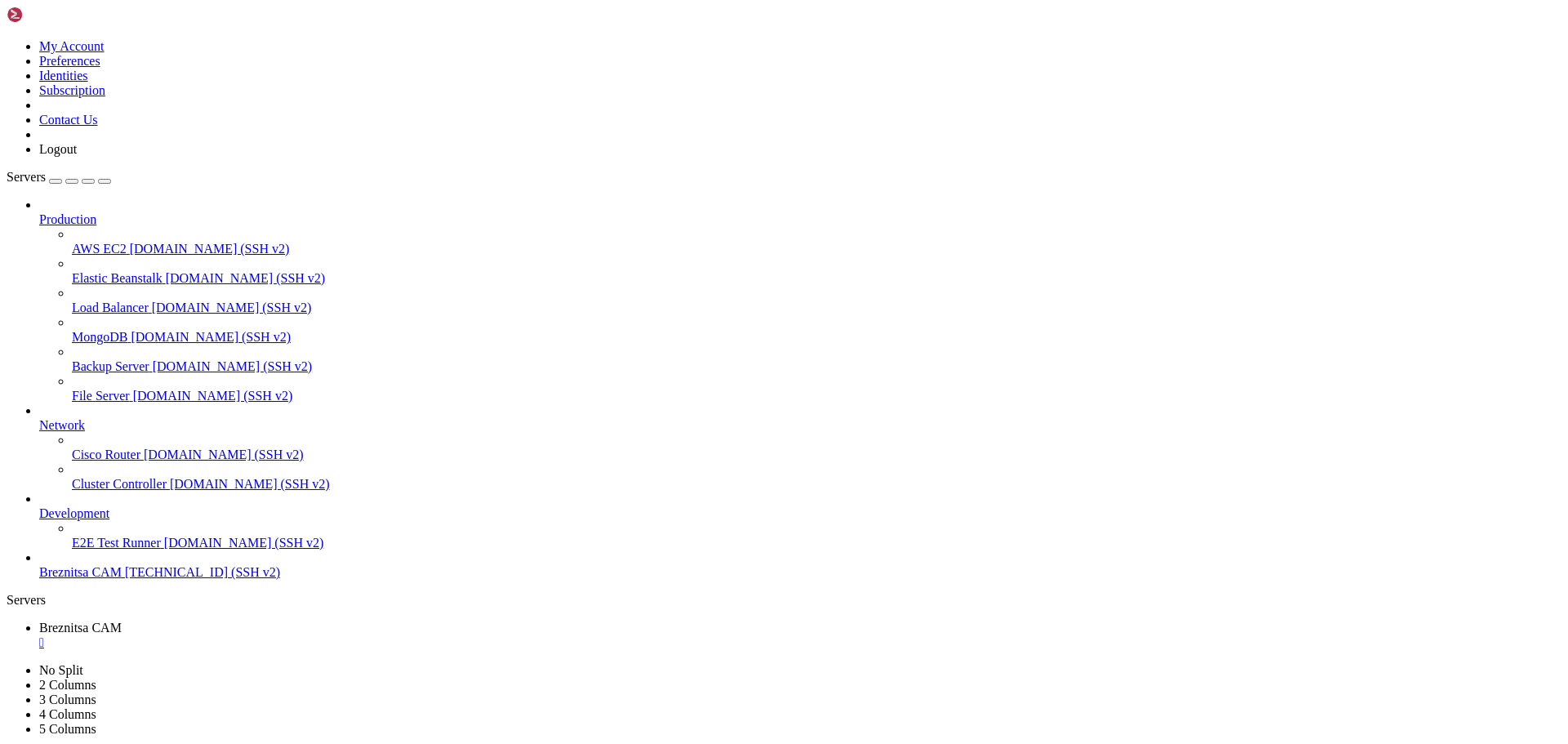
drag, startPoint x: 121, startPoint y: 1520, endPoint x: 184, endPoint y: 1546, distance: 68.2
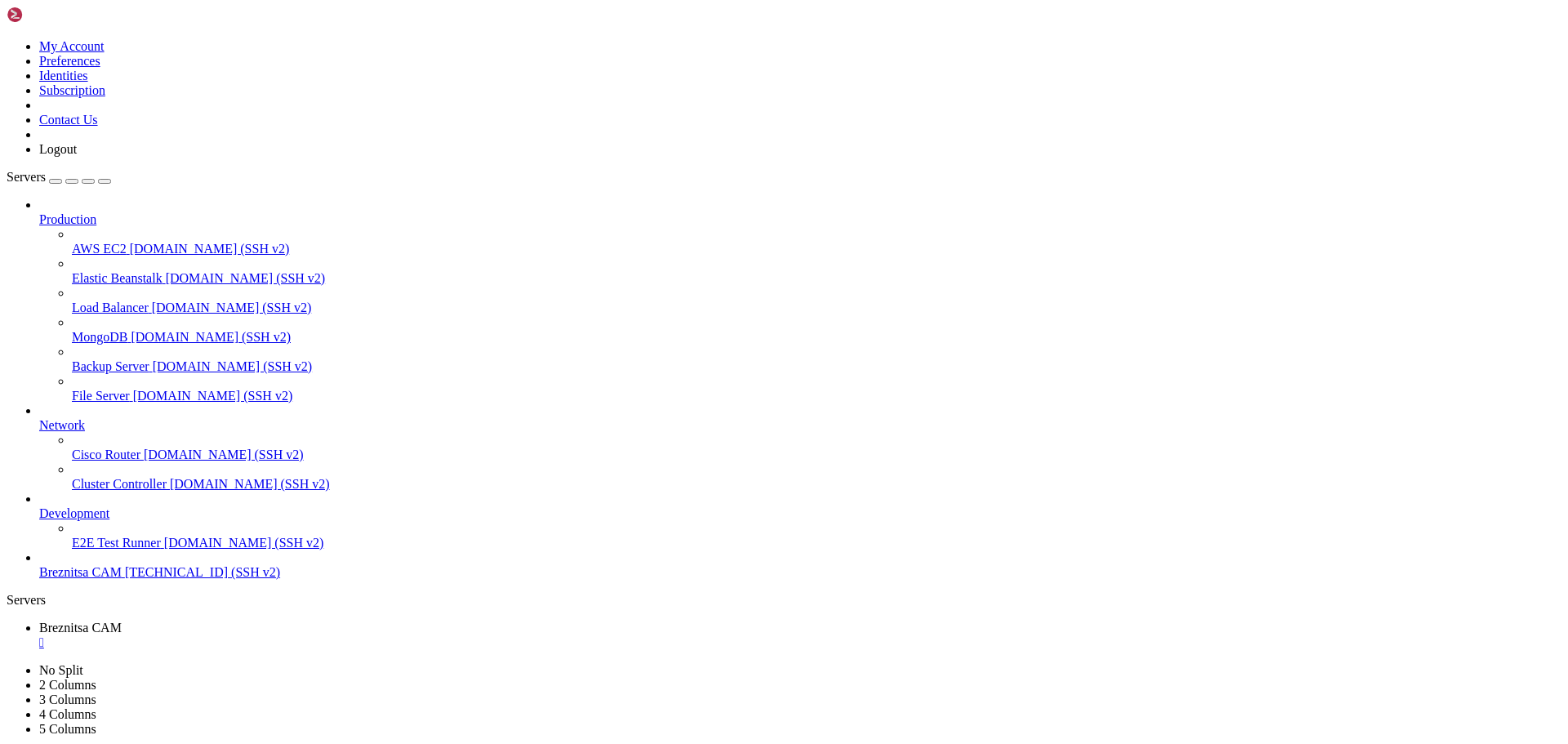
drag, startPoint x: 287, startPoint y: 1521, endPoint x: 184, endPoint y: 1528, distance: 103.2
drag, startPoint x: 282, startPoint y: 1522, endPoint x: 211, endPoint y: 1513, distance: 71.6
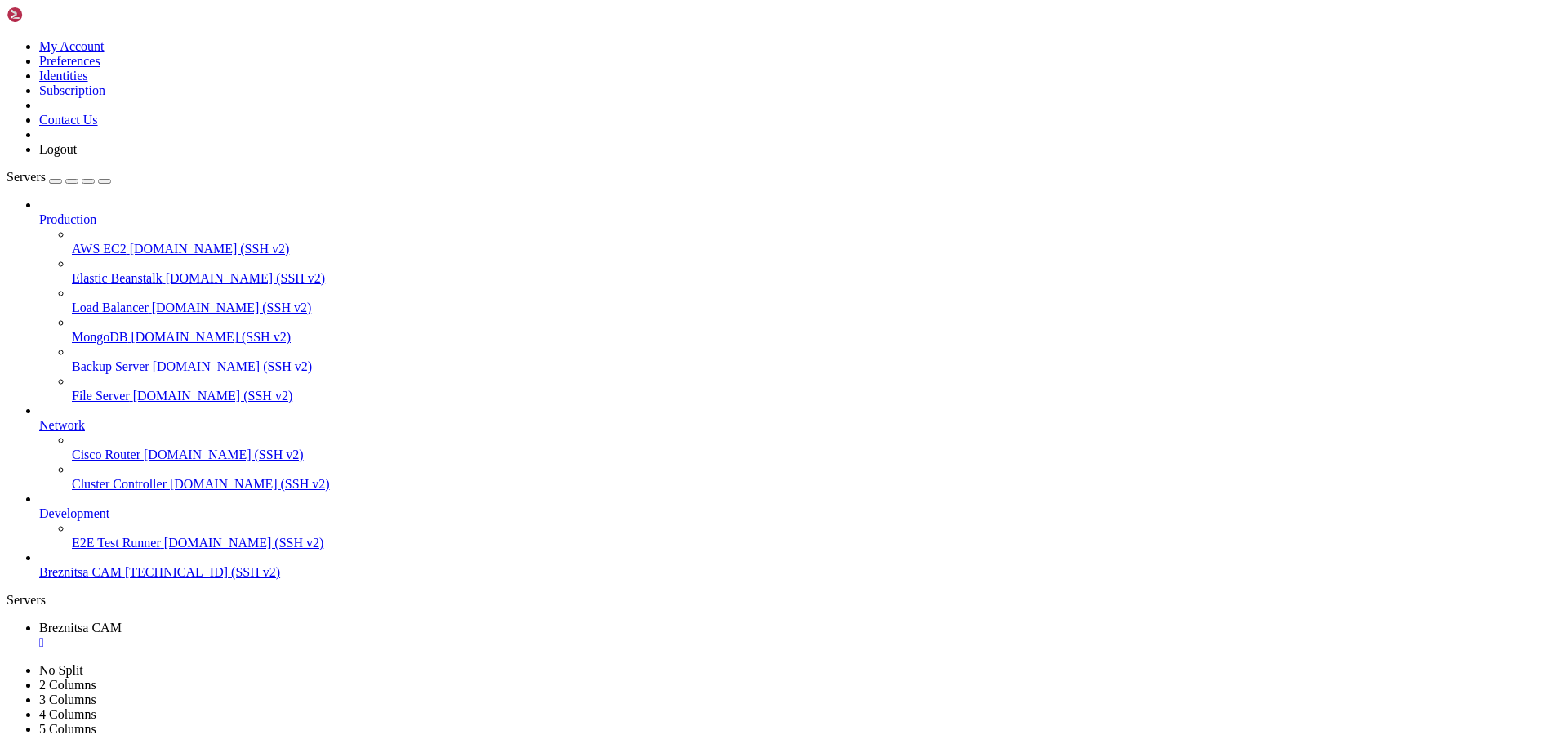
drag, startPoint x: 249, startPoint y: 1530, endPoint x: 156, endPoint y: 1369, distance: 185.9
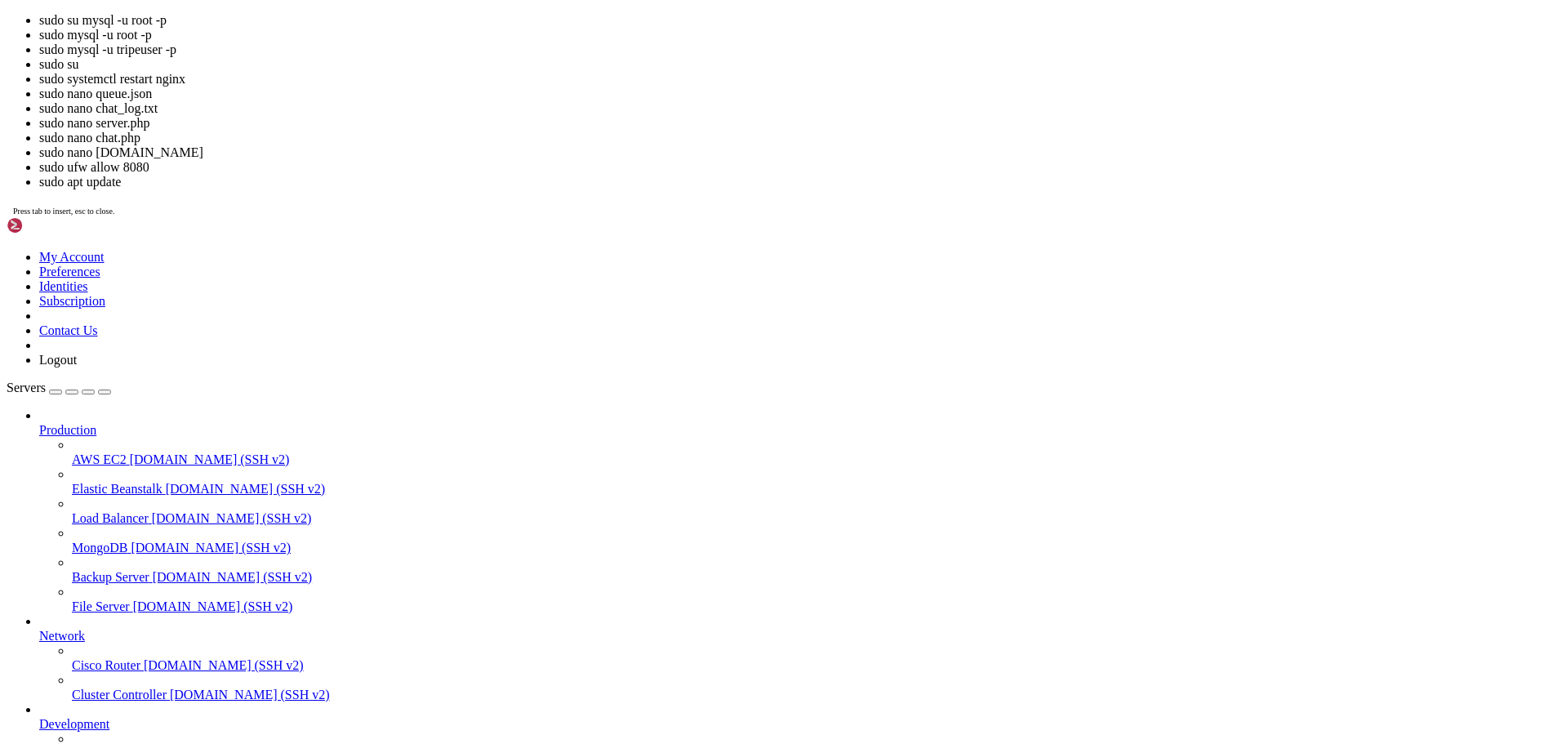
scroll to position [4012, 0]
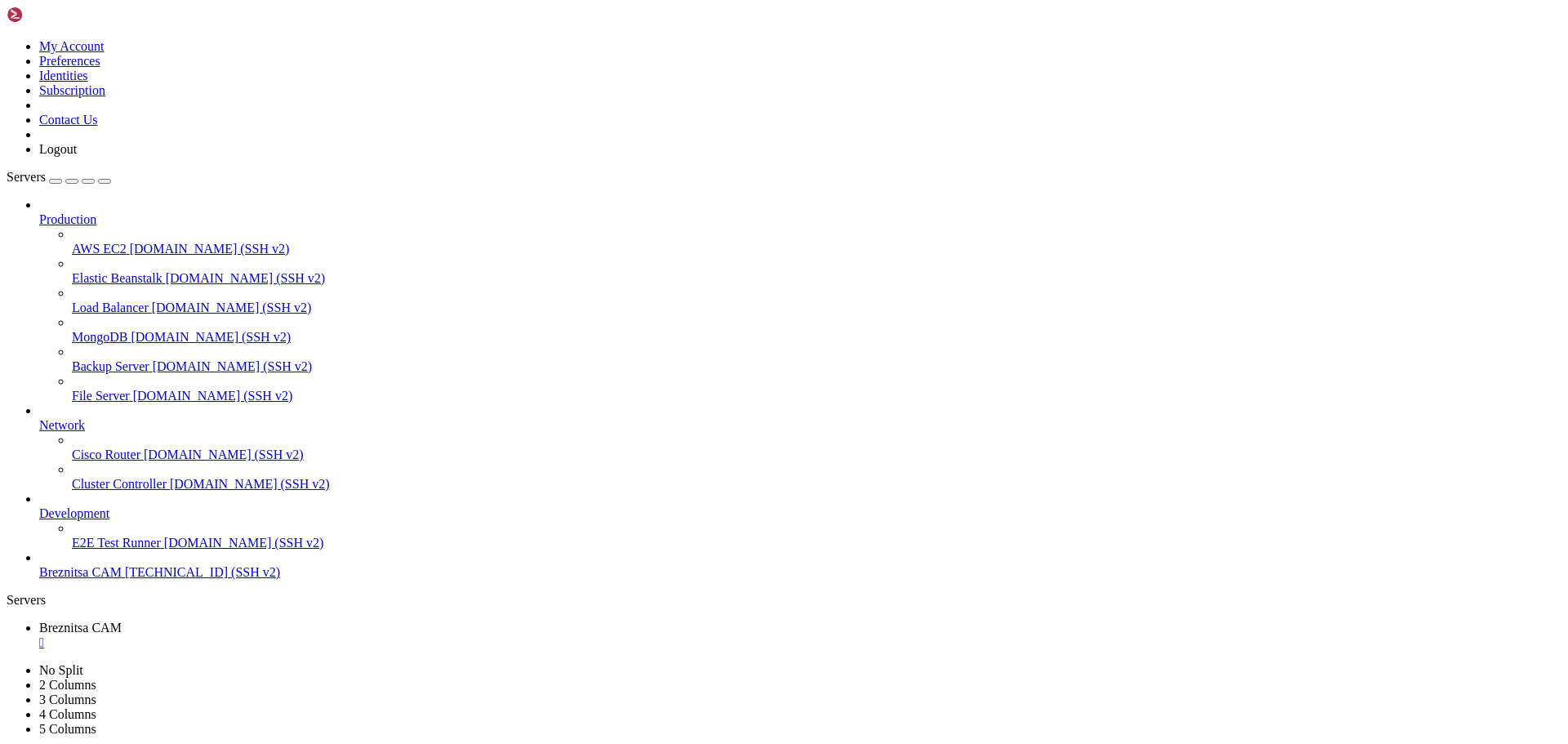
drag, startPoint x: 14, startPoint y: 1327, endPoint x: 308, endPoint y: 1492, distance: 337.1
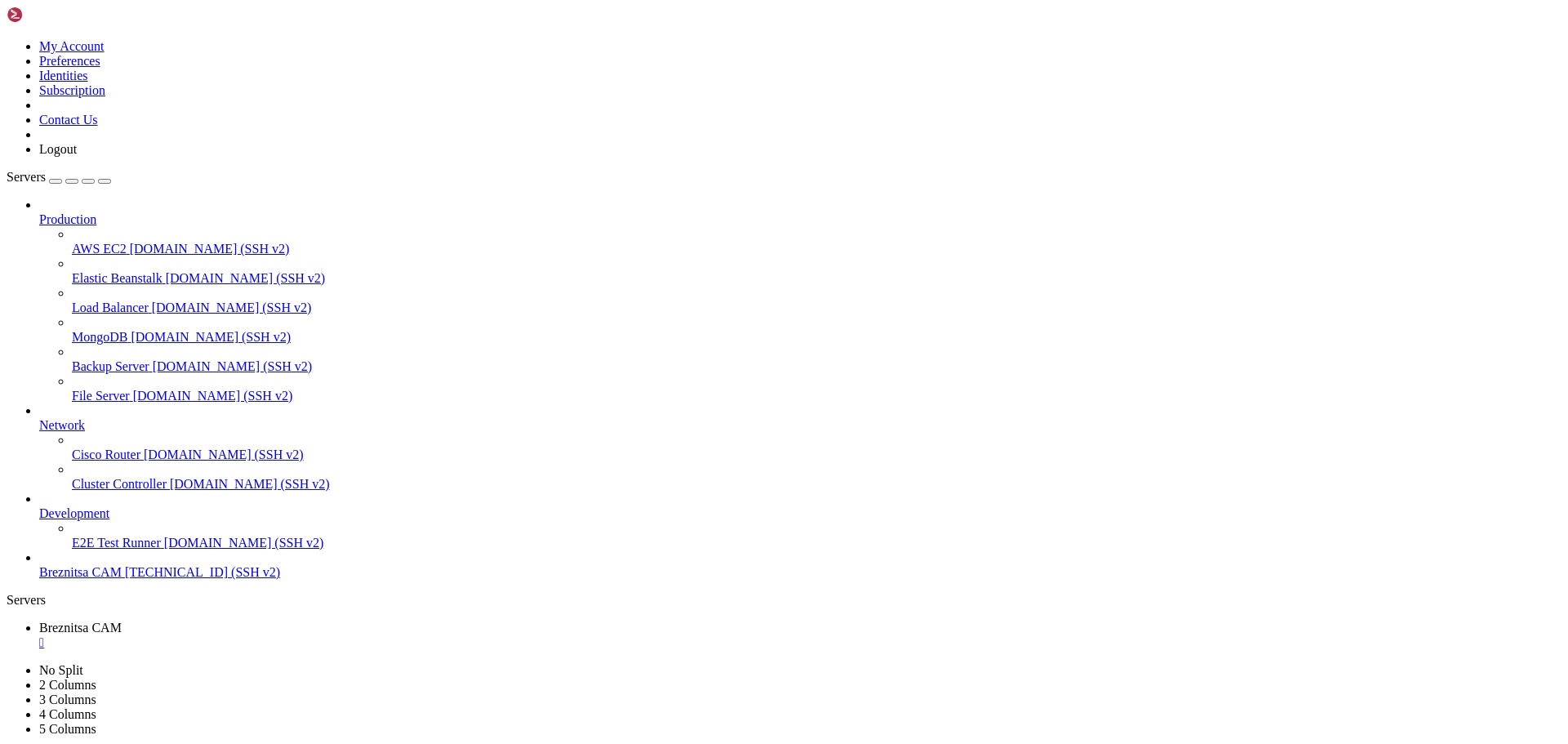
drag, startPoint x: 246, startPoint y: 1537, endPoint x: 214, endPoint y: 1513, distance: 40.0
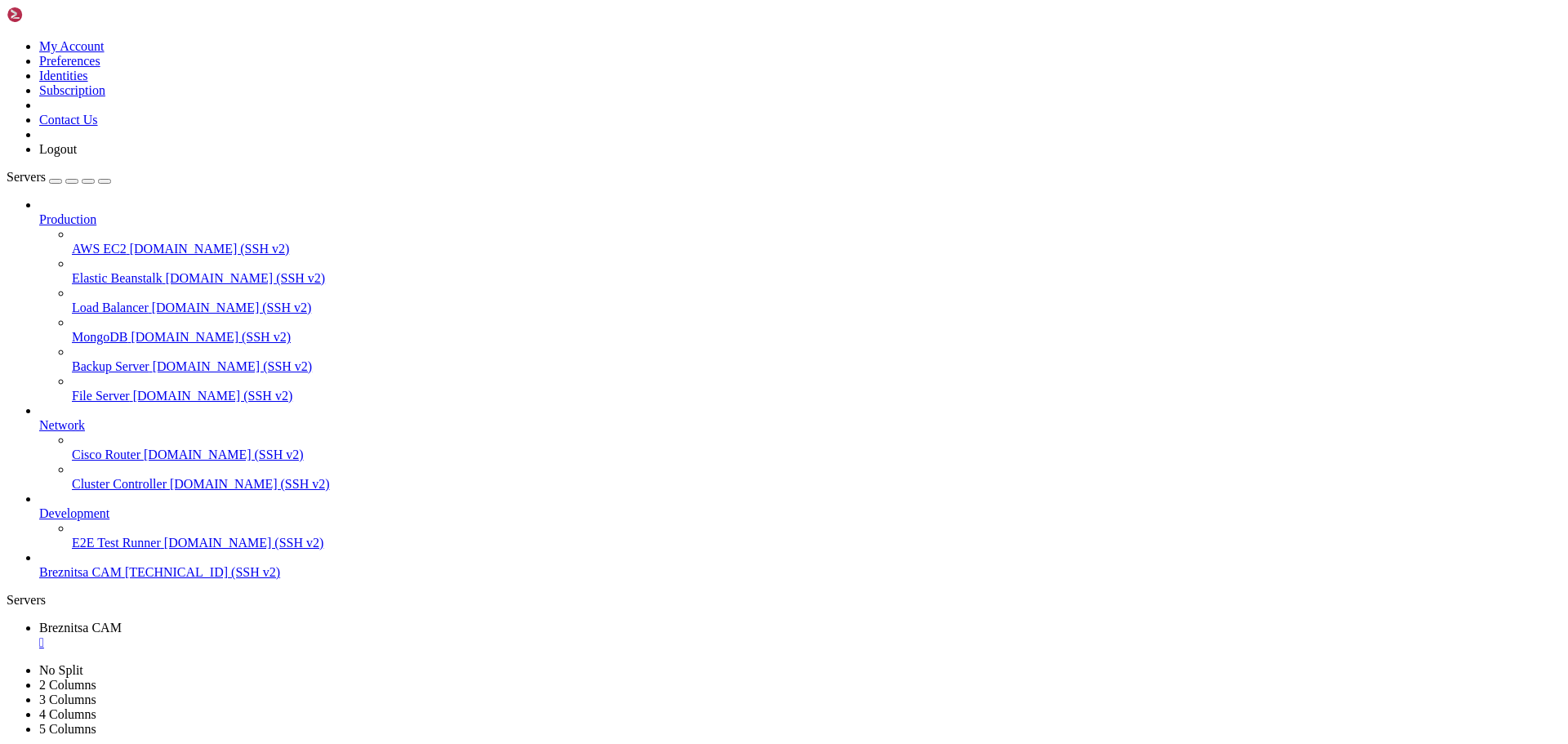
drag, startPoint x: 12, startPoint y: 1350, endPoint x: 513, endPoint y: 1460, distance: 512.9
copy div "MariaDB [youtube_project]> DESCRIBE channels; +--------------+--------------+--…"
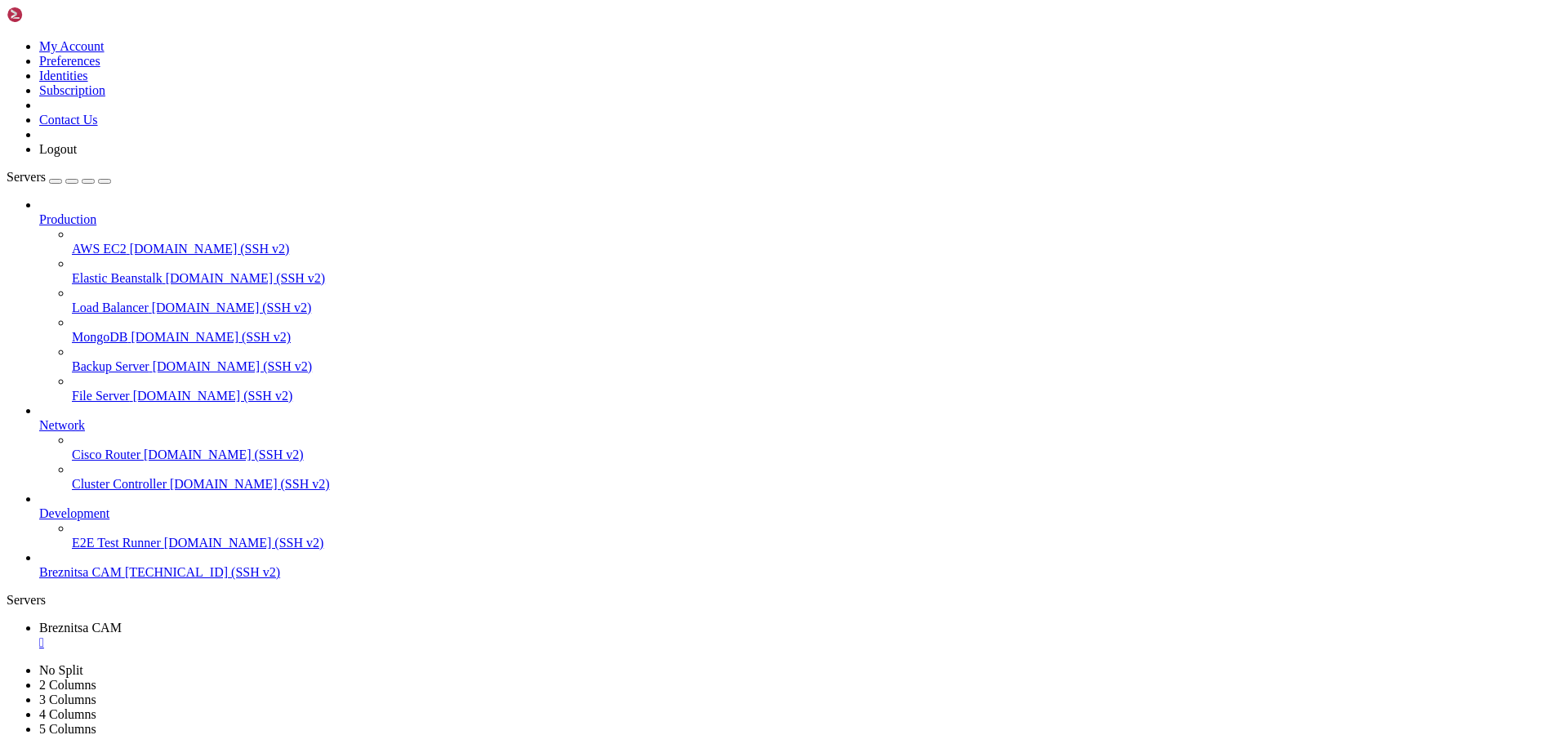
drag, startPoint x: 267, startPoint y: 1536, endPoint x: 219, endPoint y: 1528, distance: 48.7
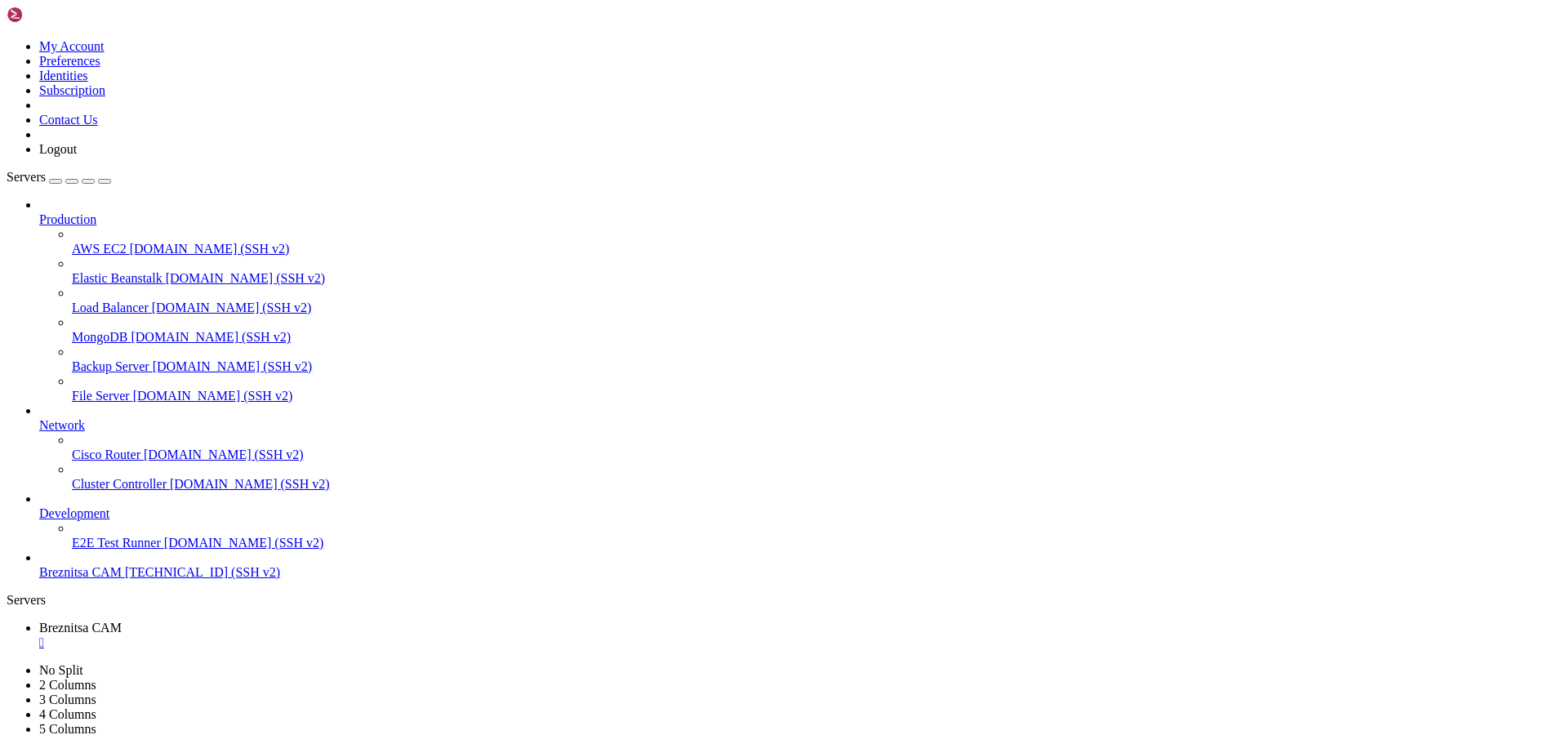
drag, startPoint x: 255, startPoint y: 1530, endPoint x: 232, endPoint y: 1528, distance: 23.1
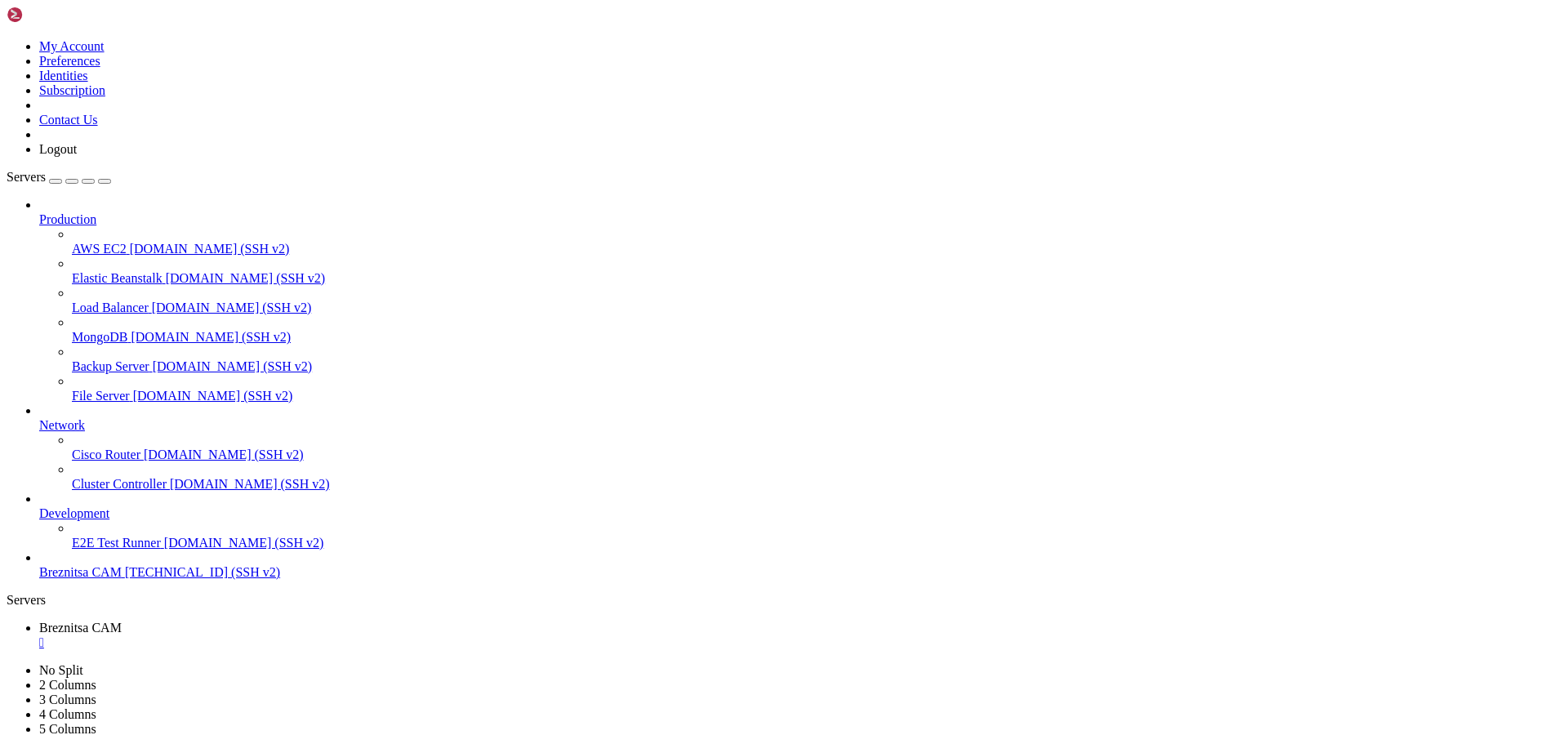
drag, startPoint x: 293, startPoint y: 1534, endPoint x: 252, endPoint y: 1519, distance: 43.7
drag, startPoint x: 27, startPoint y: 1293, endPoint x: 186, endPoint y: 1295, distance: 159.0
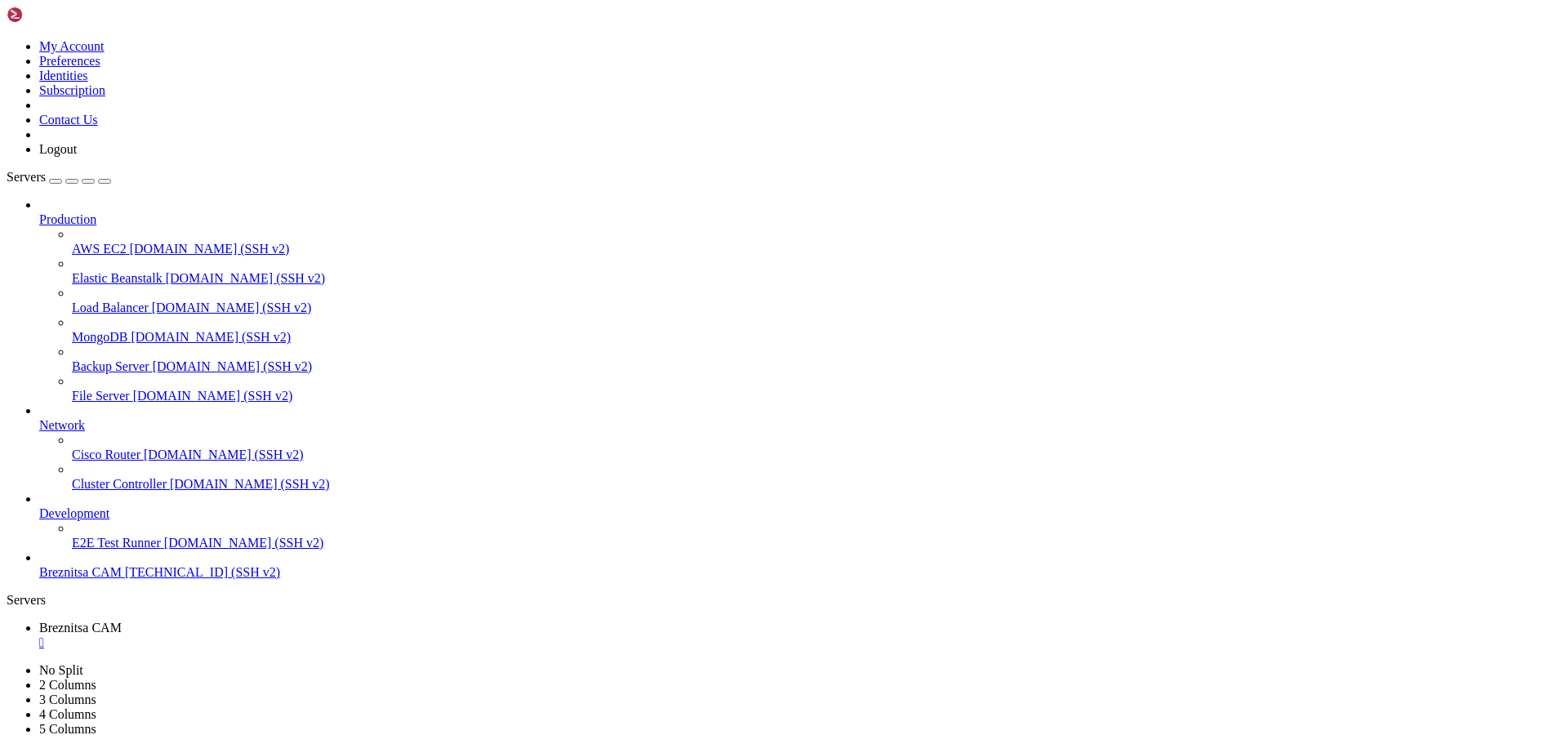
drag, startPoint x: 14, startPoint y: 1244, endPoint x: 261, endPoint y: 1495, distance: 352.2
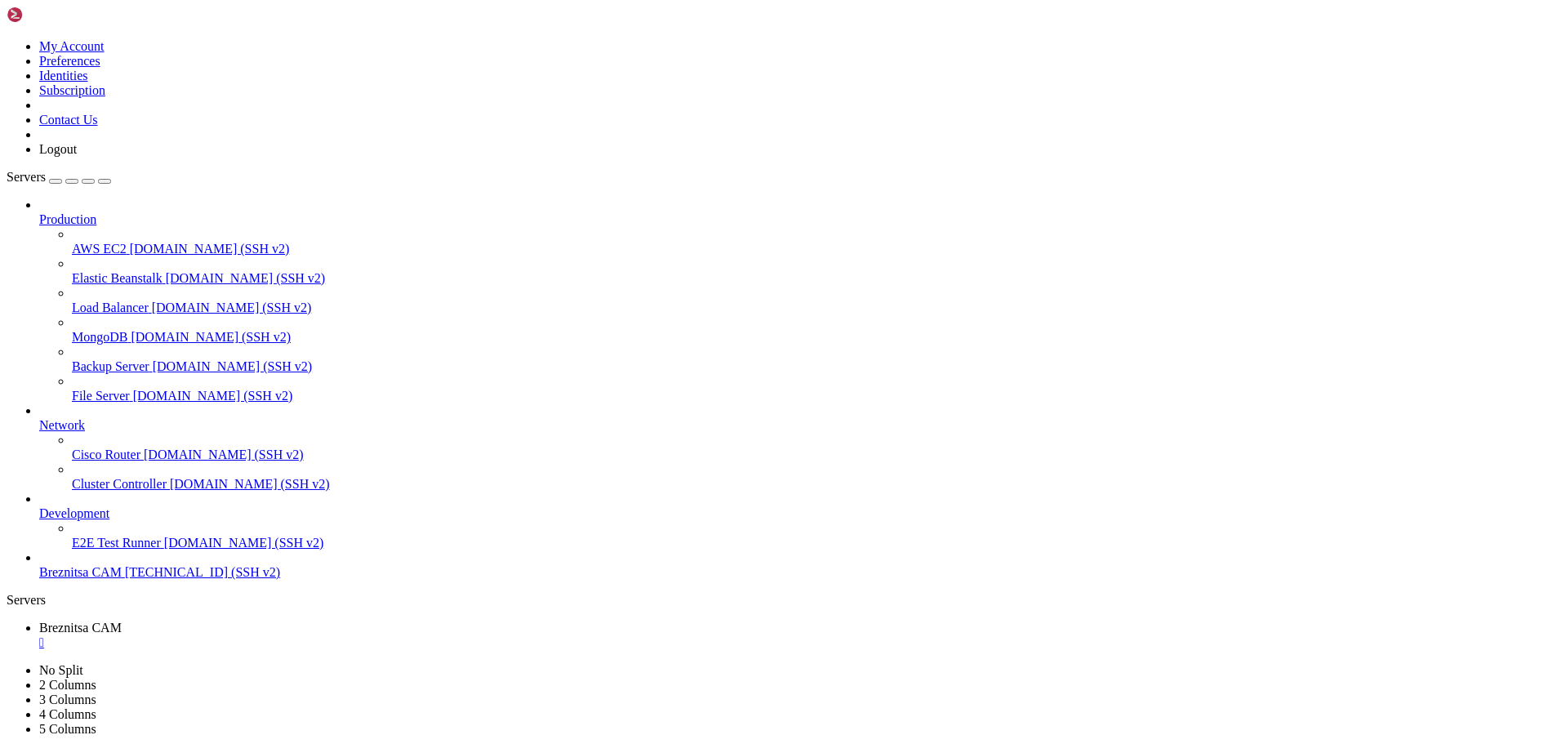
drag, startPoint x: 383, startPoint y: 1536, endPoint x: 297, endPoint y: 1526, distance: 86.6
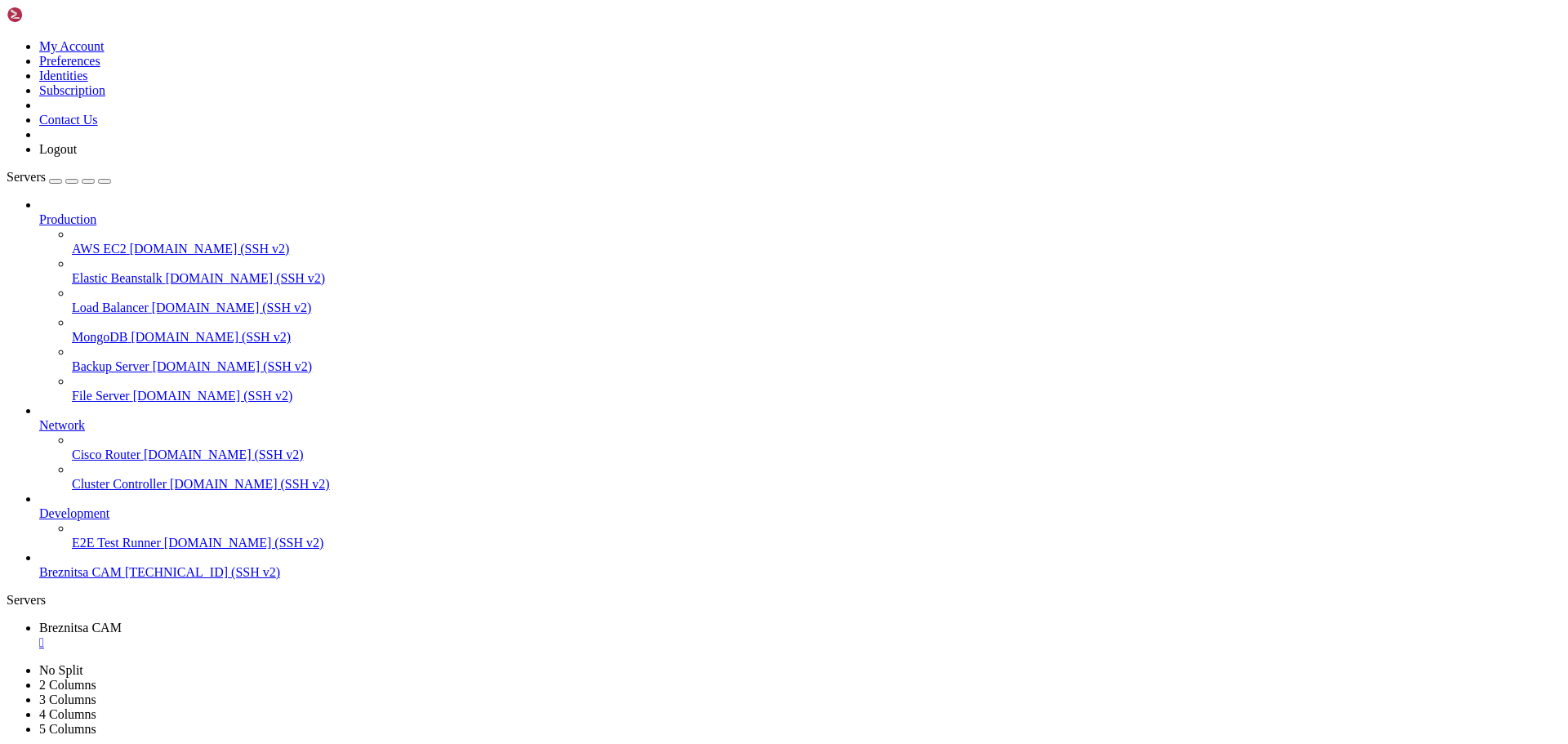
drag, startPoint x: 13, startPoint y: 1506, endPoint x: 424, endPoint y: 1523, distance: 411.4
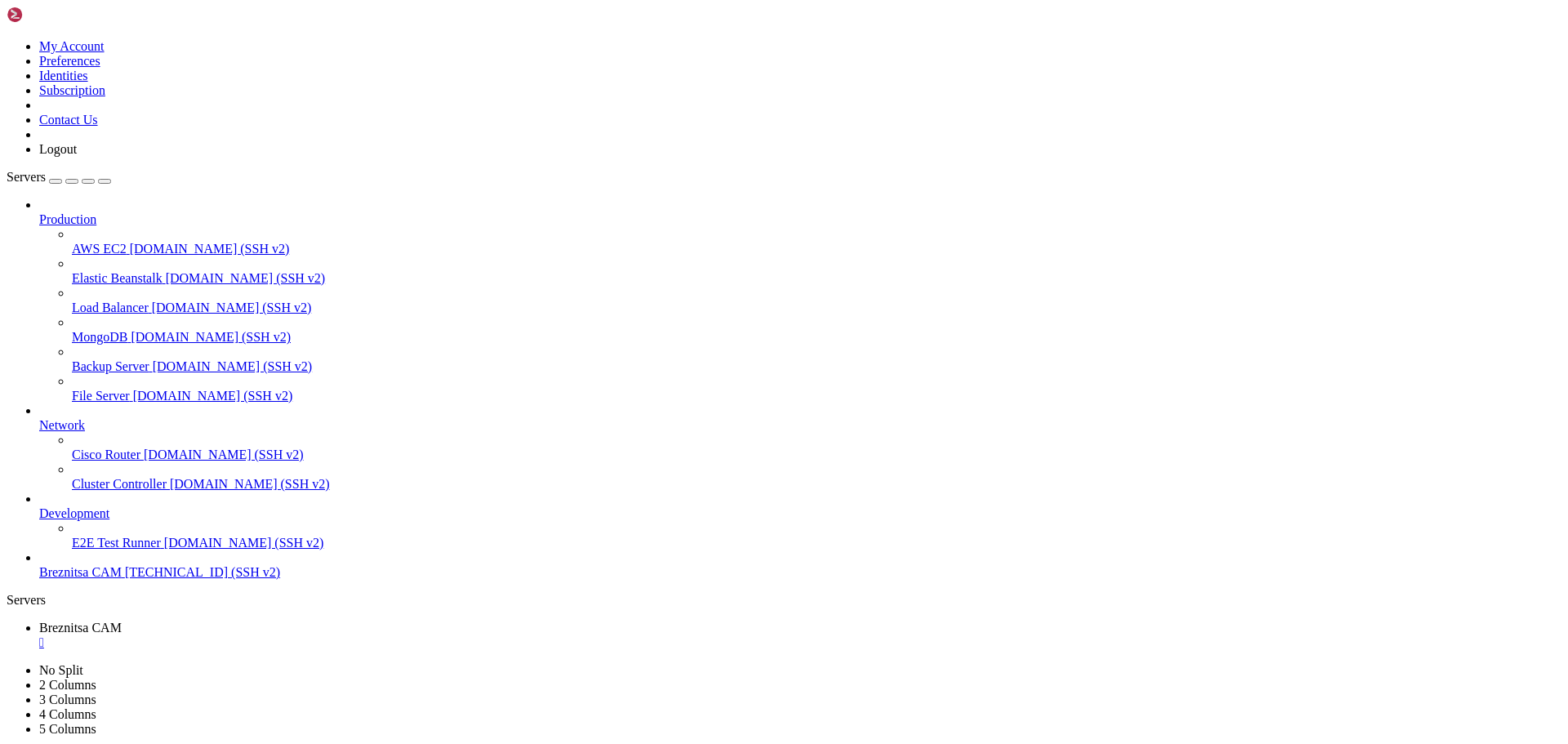
drag, startPoint x: 516, startPoint y: 1496, endPoint x: 541, endPoint y: 1496, distance: 25.0
drag, startPoint x: 453, startPoint y: 1535, endPoint x: 417, endPoint y: 1529, distance: 36.5
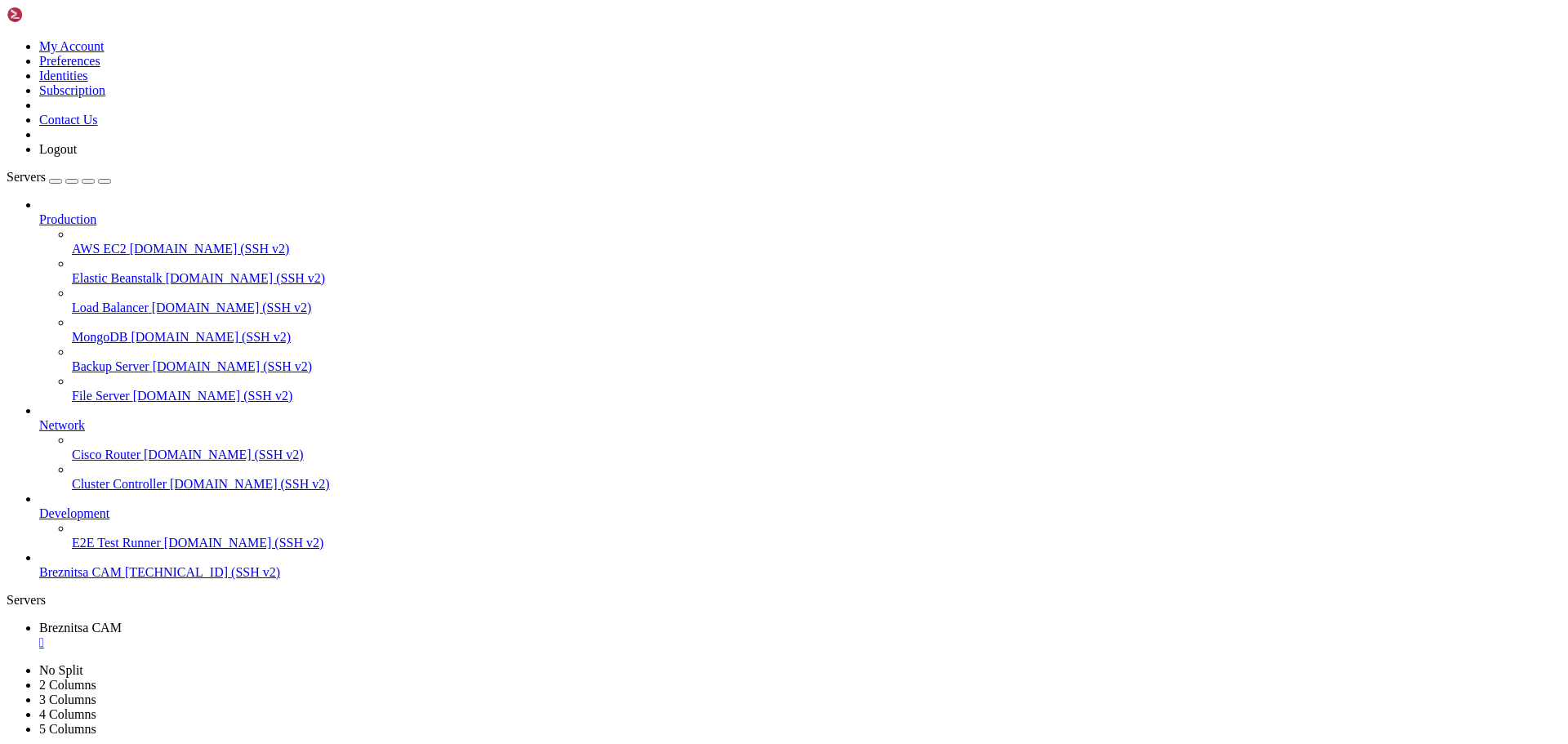
scroll to position [5803, 0]
drag, startPoint x: 10, startPoint y: 1495, endPoint x: 186, endPoint y: 1497, distance: 176.0
drag, startPoint x: 161, startPoint y: 1511, endPoint x: 13, endPoint y: 1497, distance: 148.7
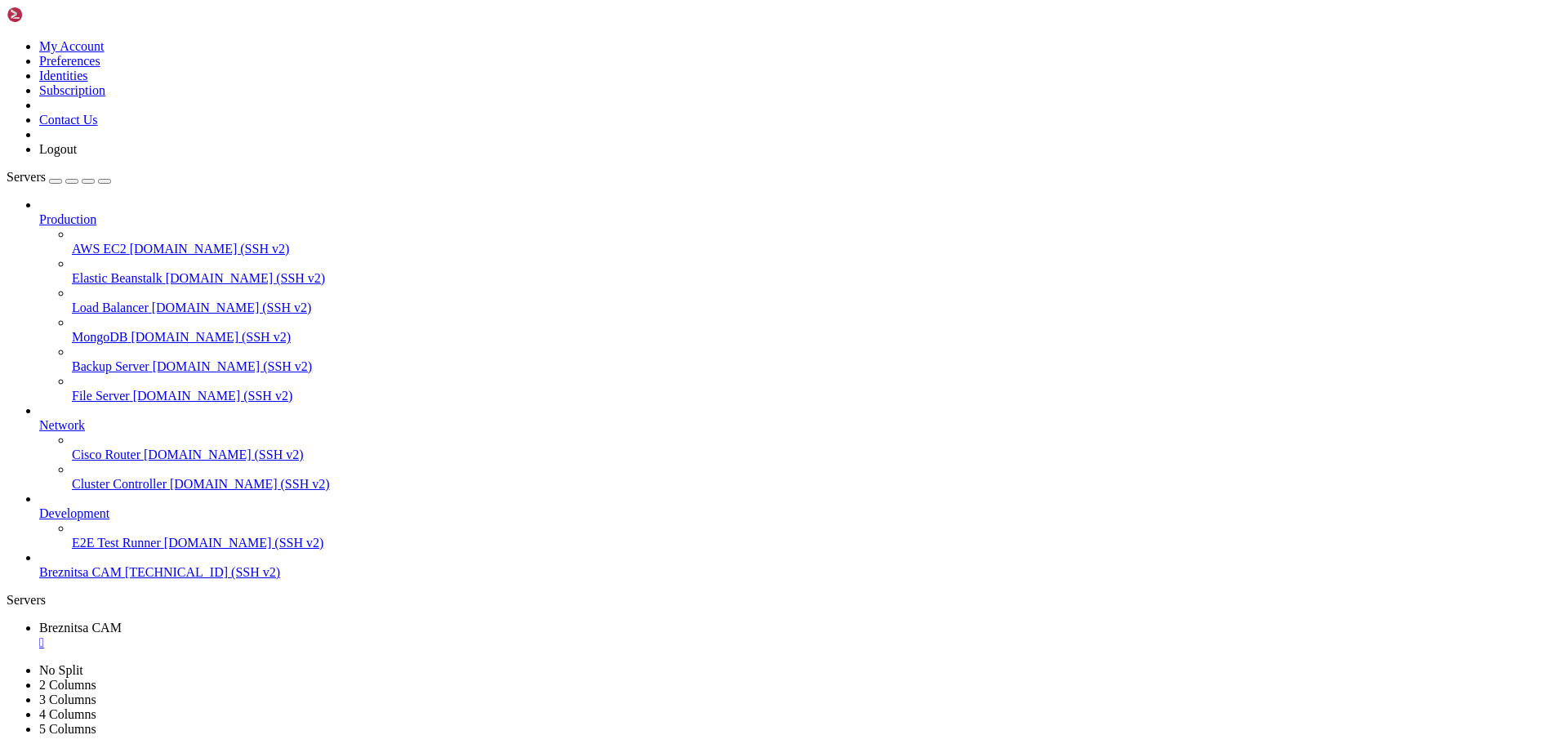
drag, startPoint x: 284, startPoint y: 1527, endPoint x: 219, endPoint y: 1522, distance: 65.2
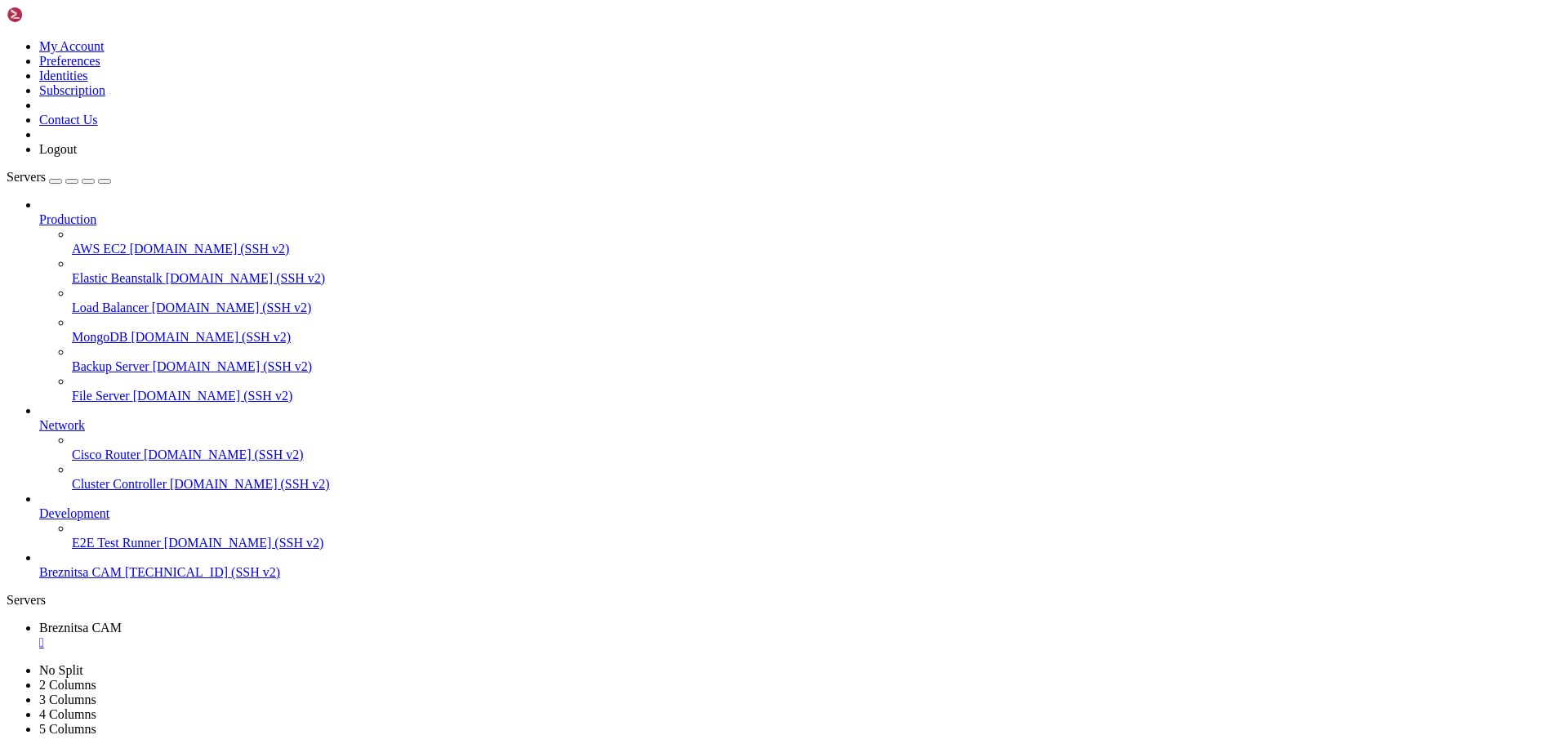
drag, startPoint x: 14, startPoint y: 1256, endPoint x: 169, endPoint y: 1467, distance: 261.8
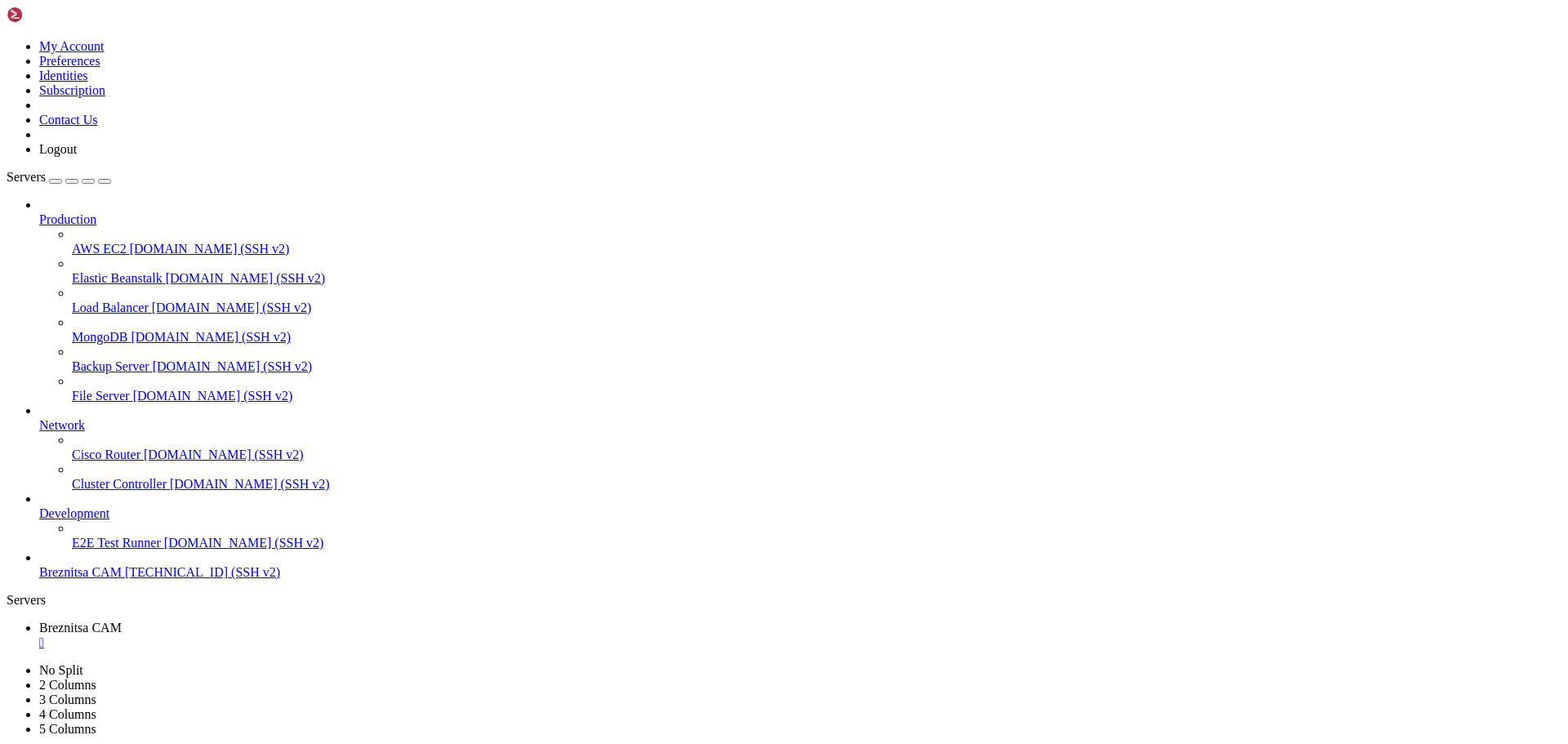
scroll to position [6275, 0]
drag, startPoint x: 13, startPoint y: 1072, endPoint x: 361, endPoint y: 1514, distance: 562.6
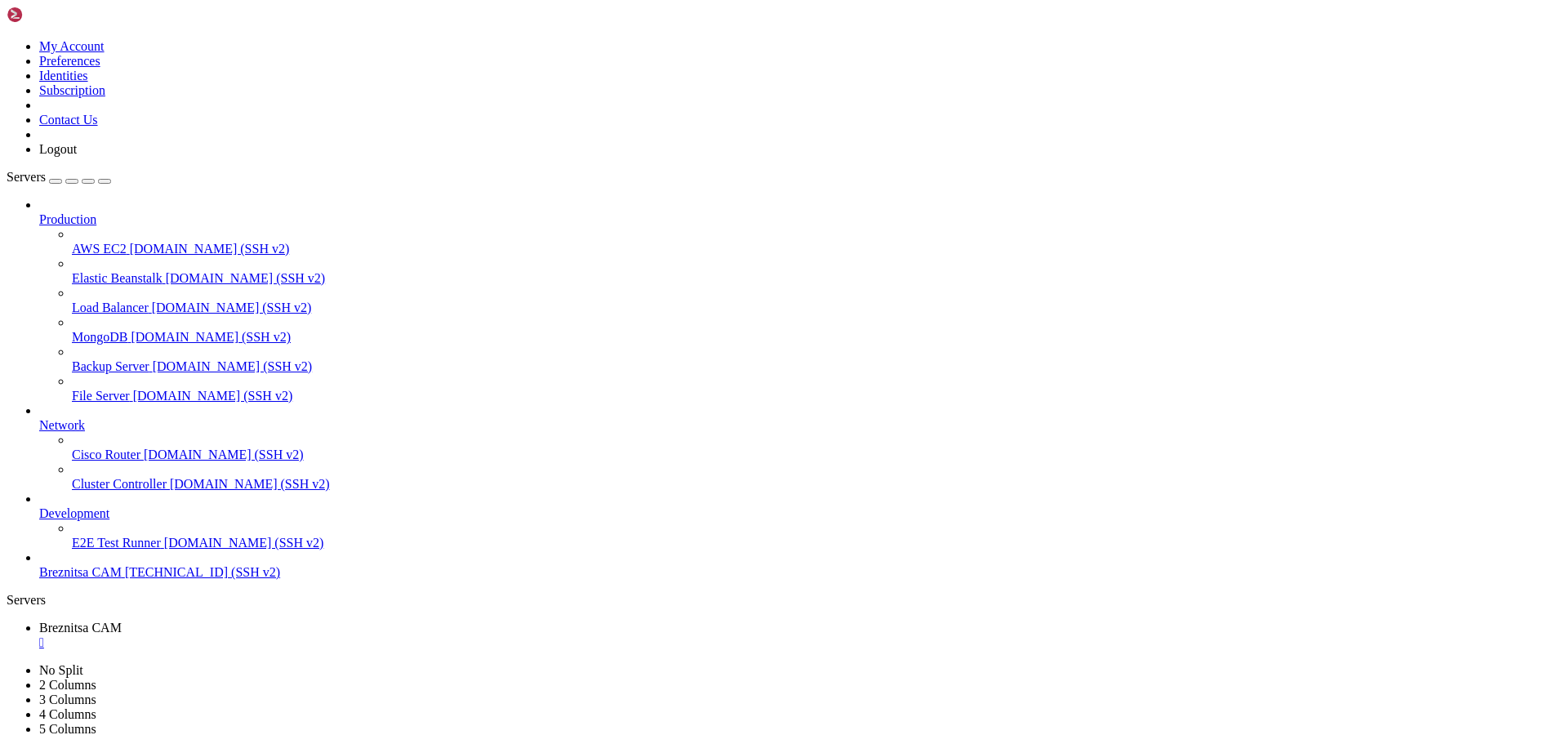
scroll to position [6498, 0]
drag, startPoint x: 283, startPoint y: 1531, endPoint x: 229, endPoint y: 1530, distance: 54.0
drag, startPoint x: 9, startPoint y: 1326, endPoint x: 621, endPoint y: 1422, distance: 619.5
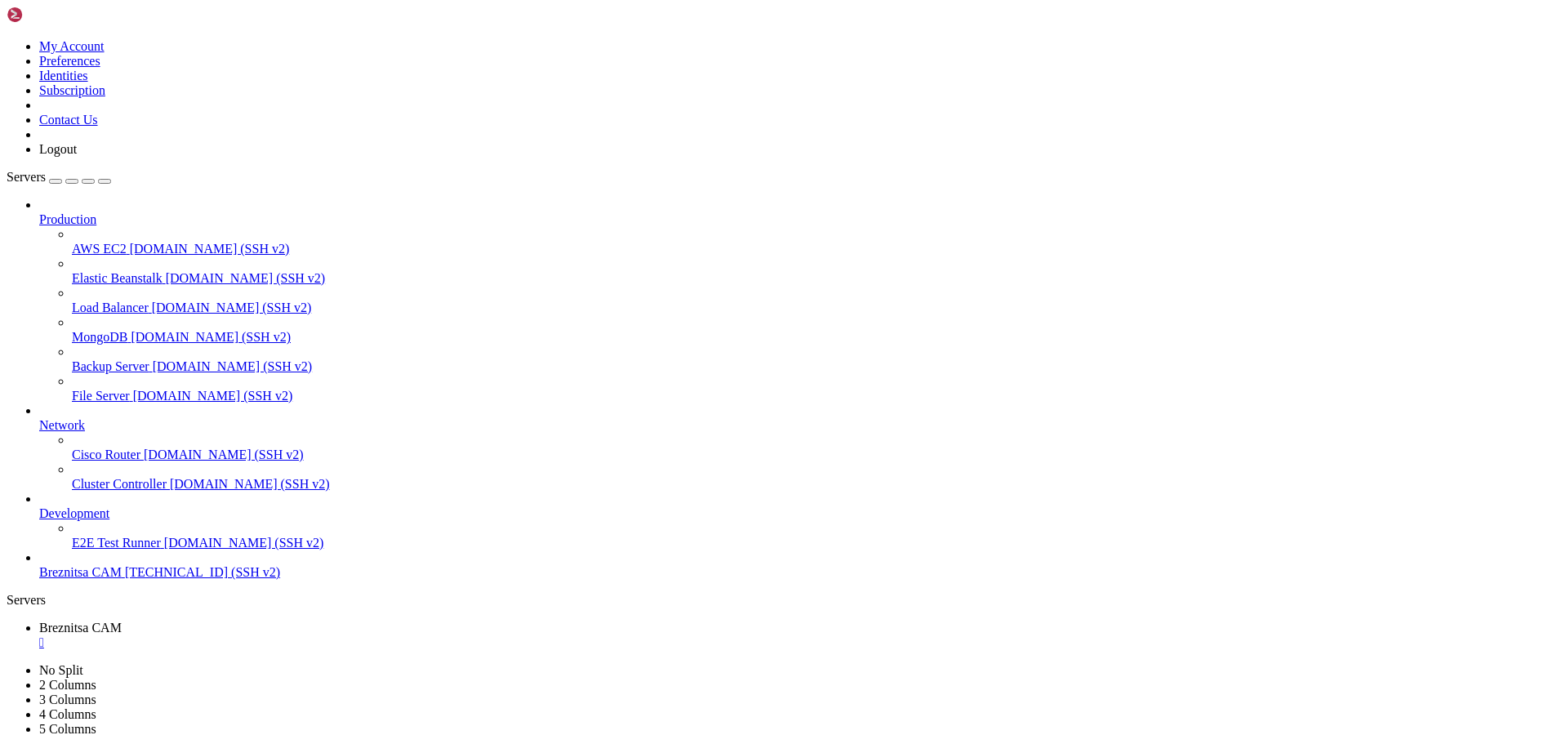
drag, startPoint x: 627, startPoint y: 1476, endPoint x: 13, endPoint y: 1330, distance: 631.1
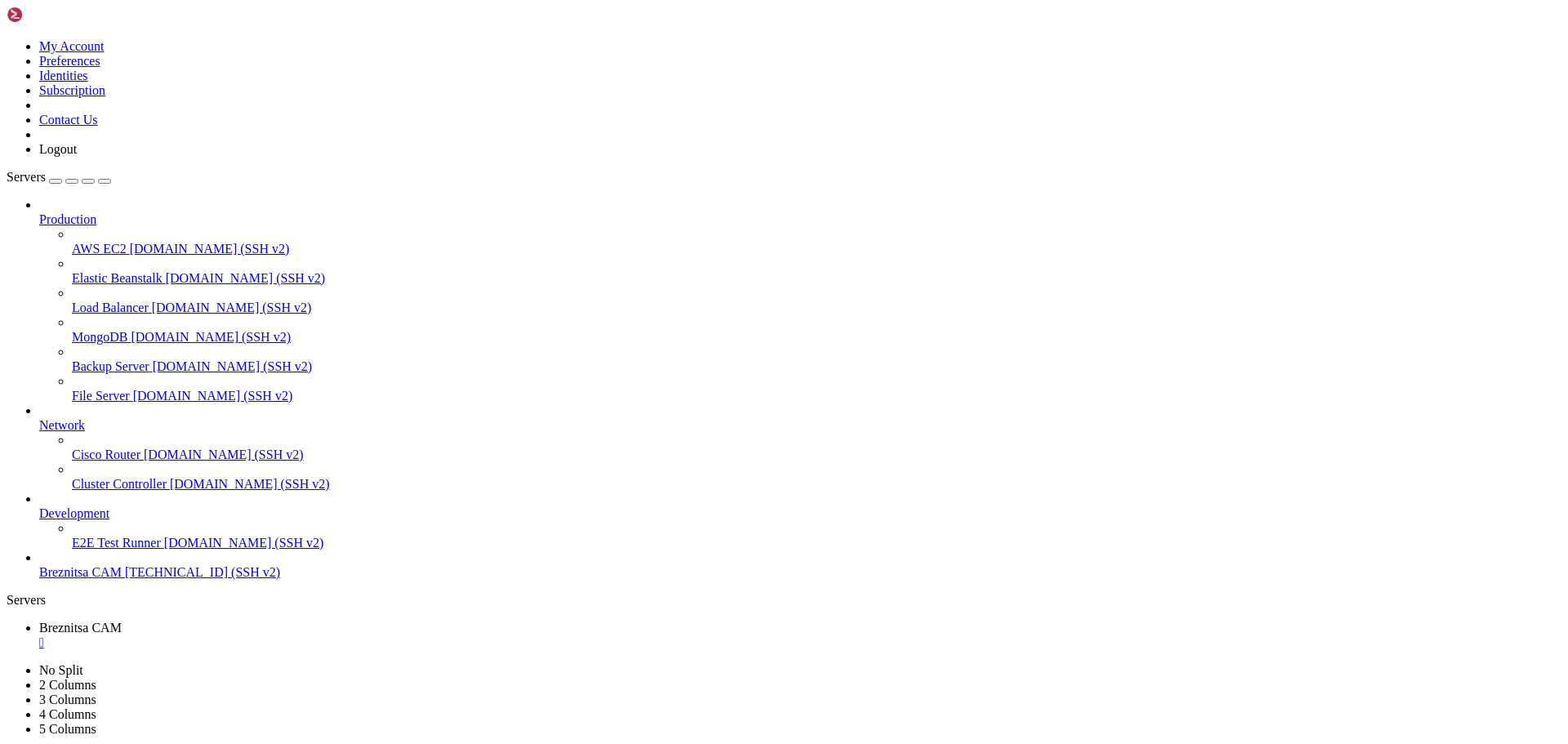
scroll to position [6567, 0]
drag, startPoint x: 271, startPoint y: 1516, endPoint x: 244, endPoint y: 1524, distance: 28.2
